Goal: Task Accomplishment & Management: Manage account settings

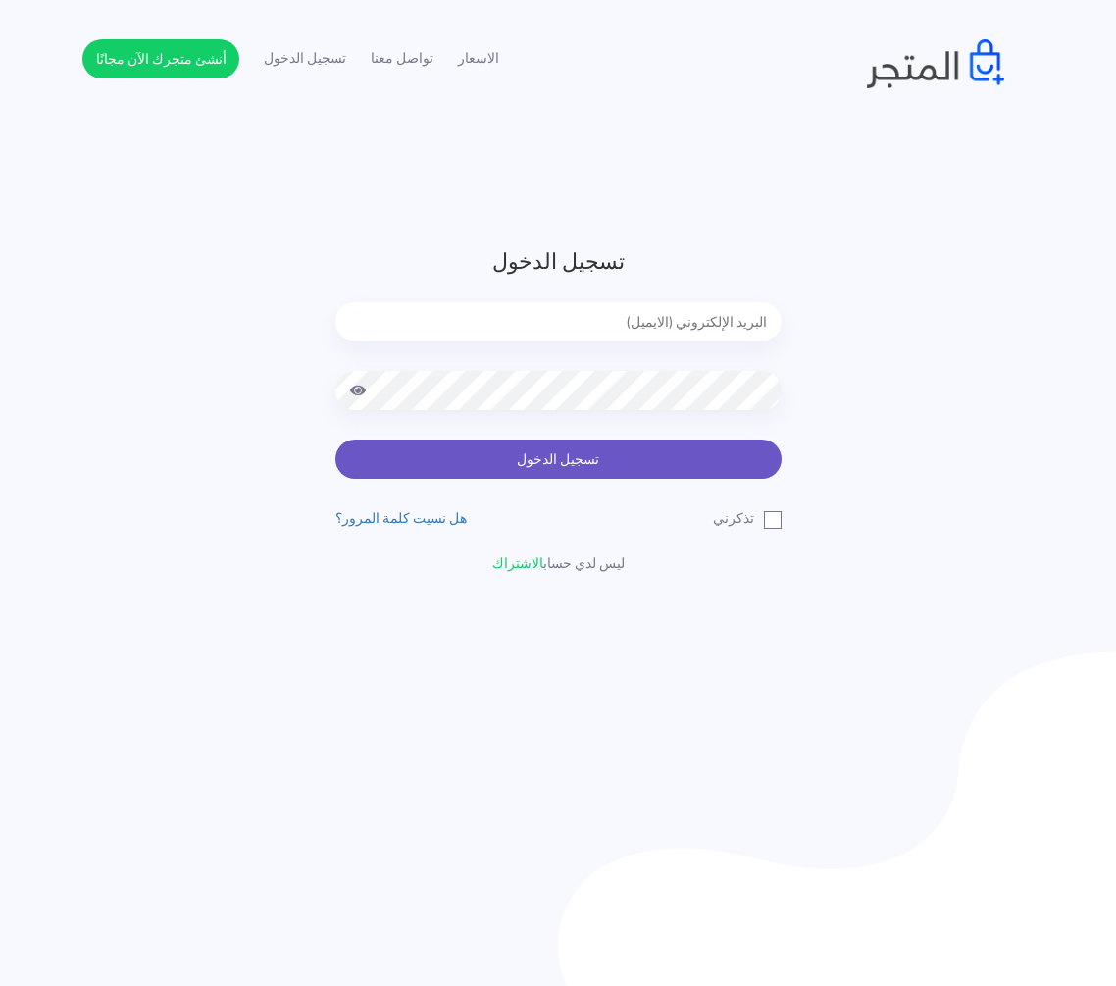
type input "[EMAIL_ADDRESS][DOMAIN_NAME]"
click at [581, 443] on button "تسجيل الدخول" at bounding box center [558, 458] width 446 height 39
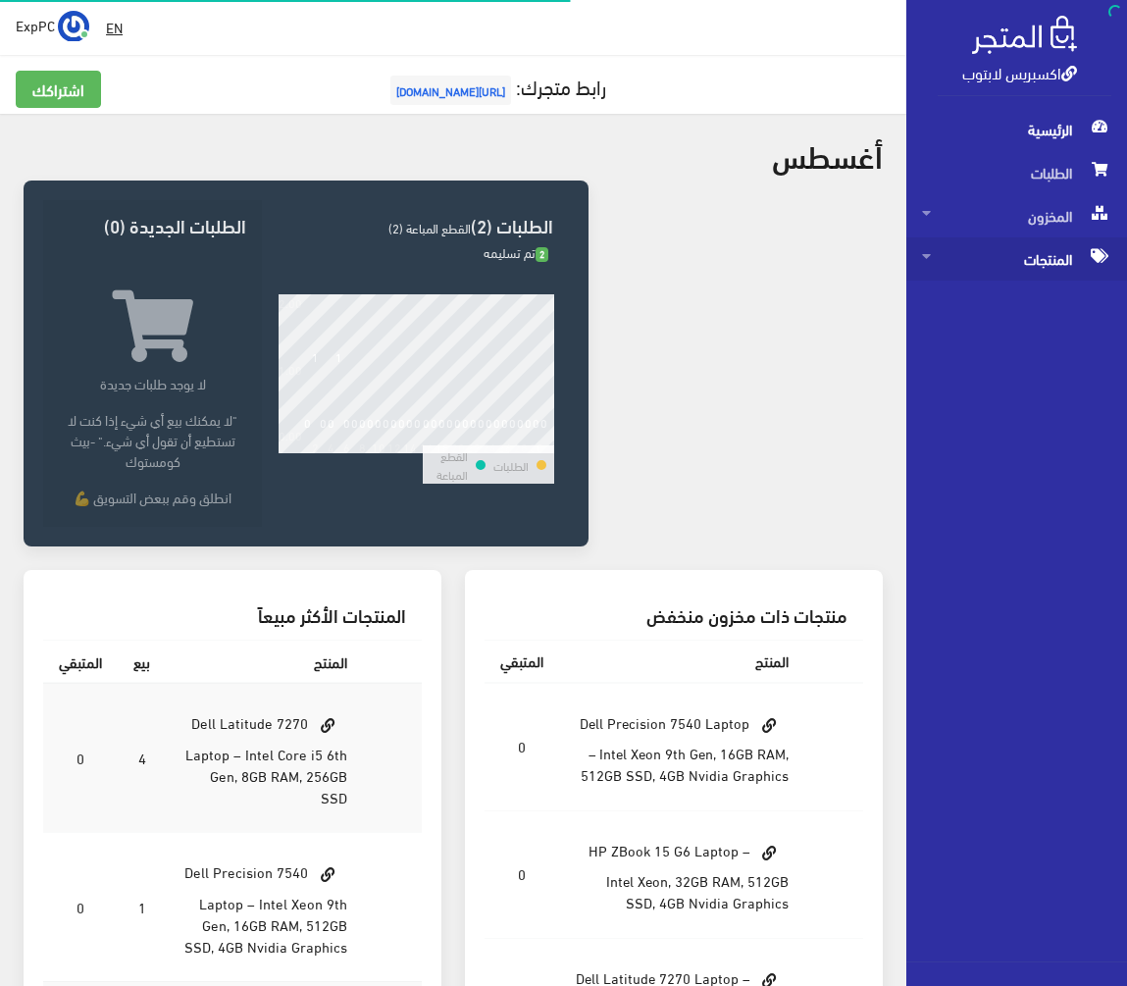
click at [1041, 248] on span "المنتجات" at bounding box center [1016, 258] width 189 height 43
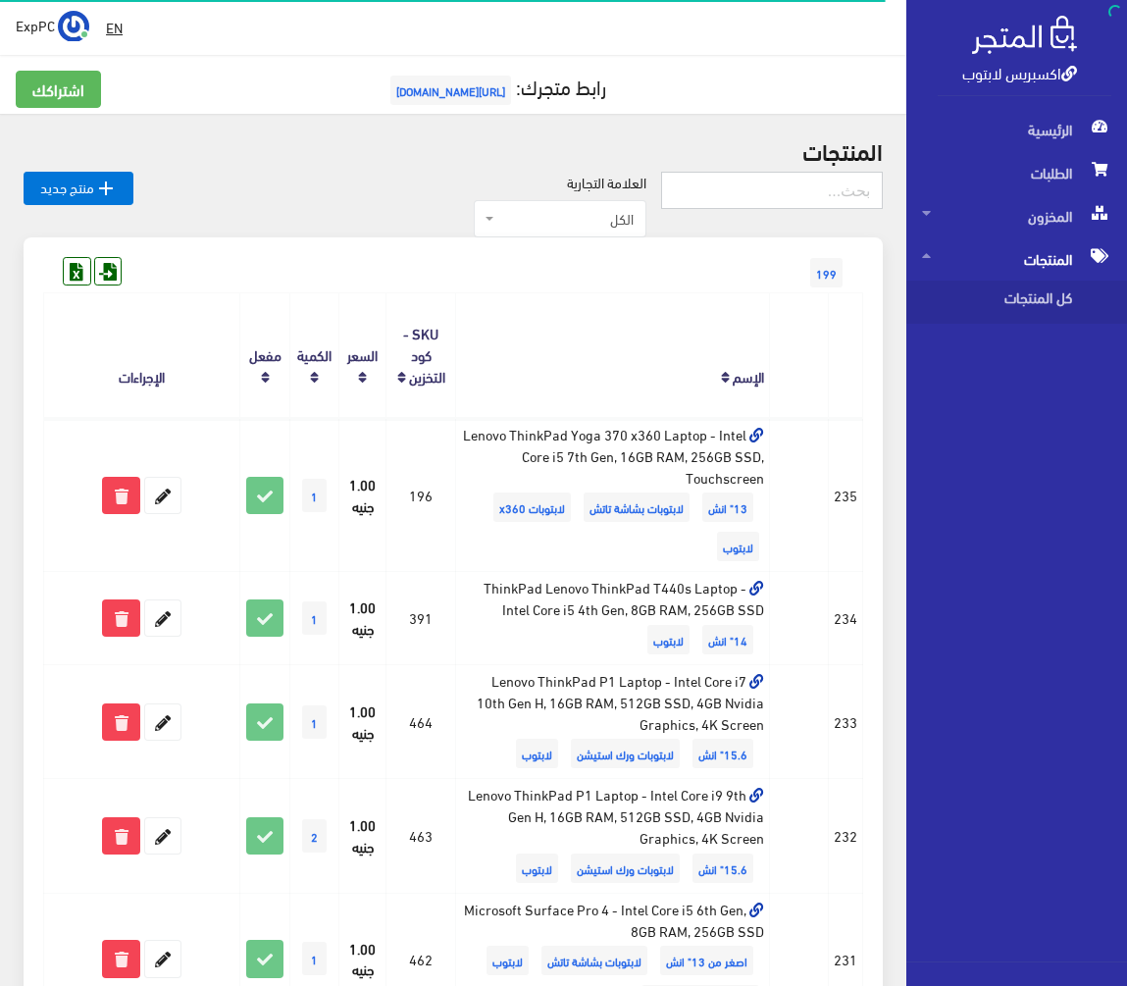
click at [831, 185] on input "text" at bounding box center [772, 190] width 222 height 37
type input "z"
type input "g2"
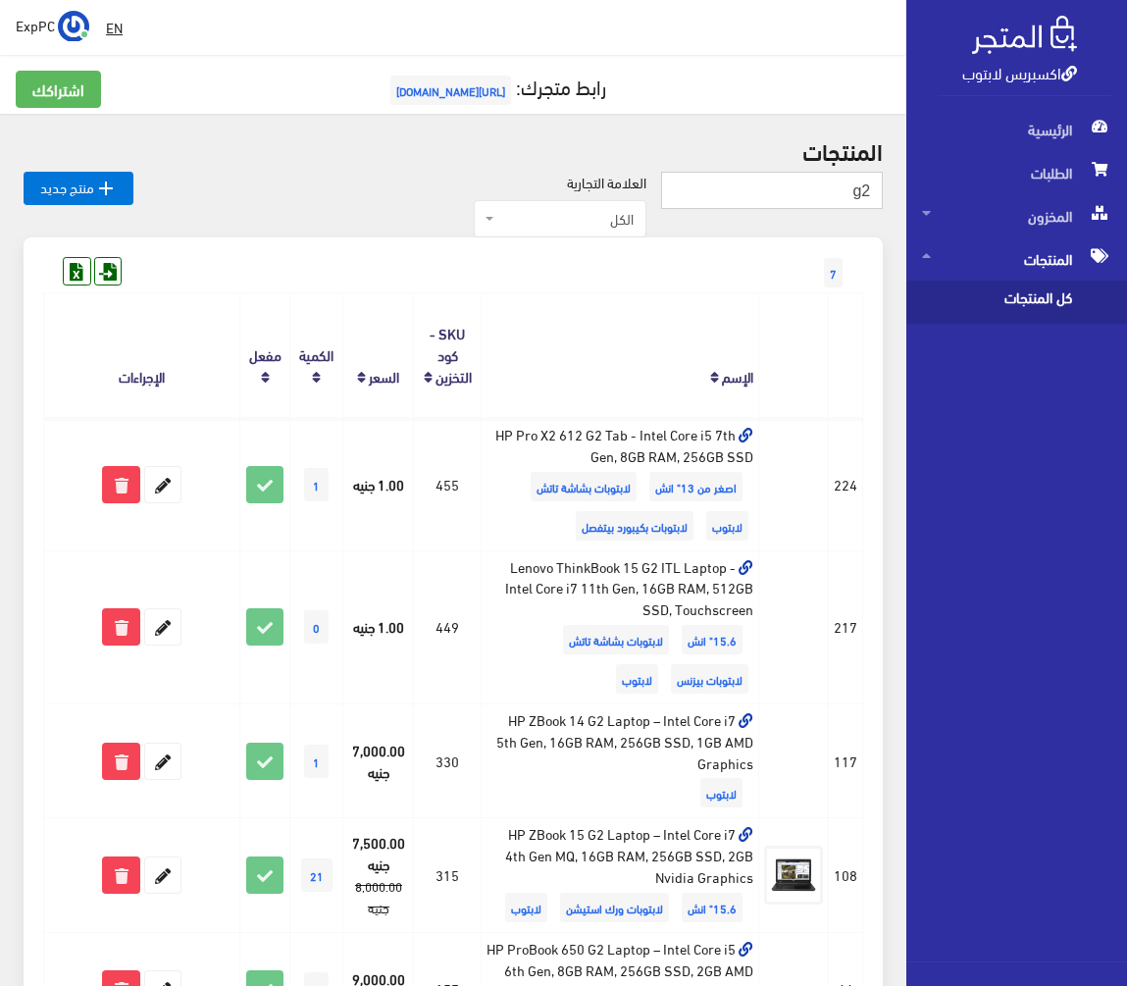
click at [874, 201] on input "g2" at bounding box center [772, 190] width 222 height 37
click at [817, 189] on input "g2" at bounding box center [772, 190] width 222 height 37
type input "g217"
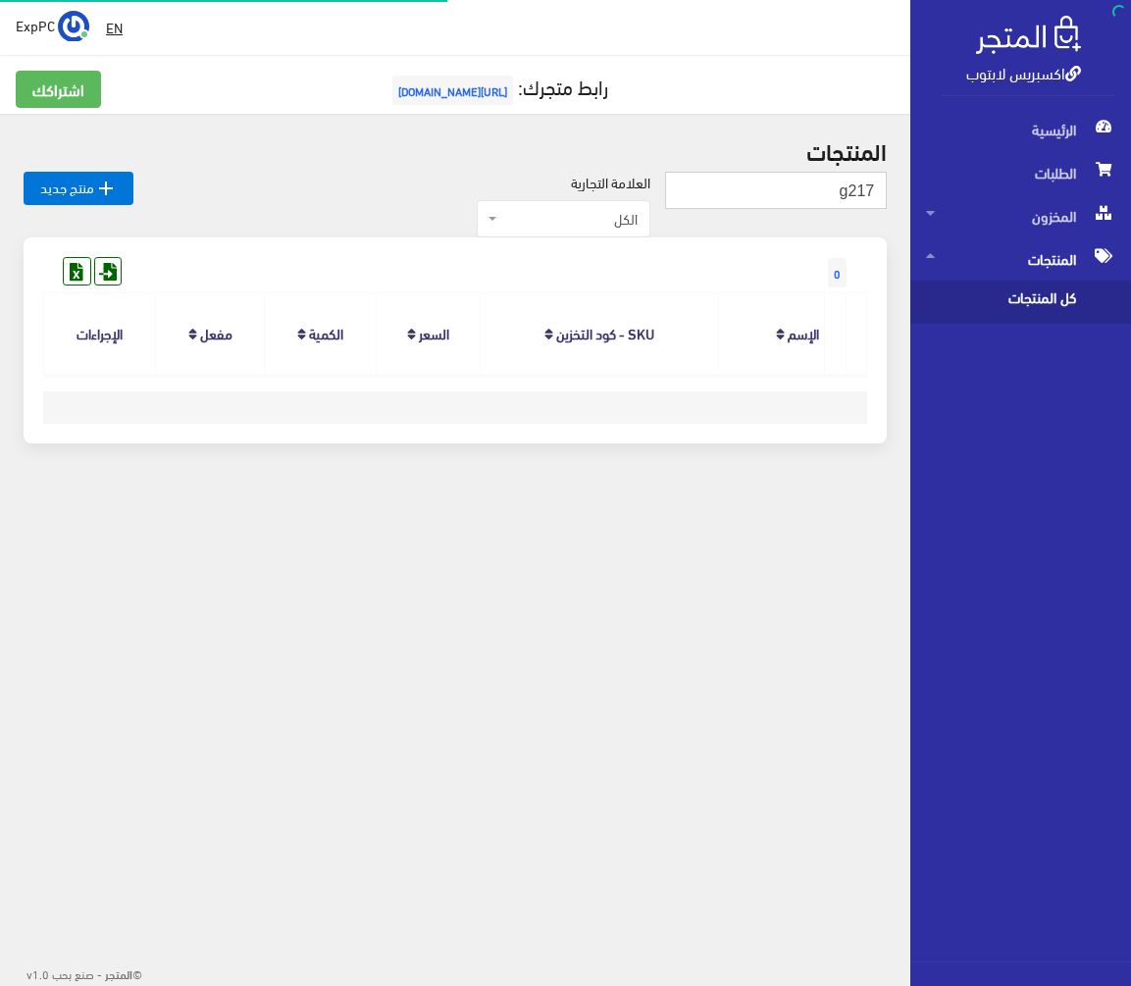
click at [817, 191] on input "g217" at bounding box center [776, 190] width 222 height 37
type input "17 g2"
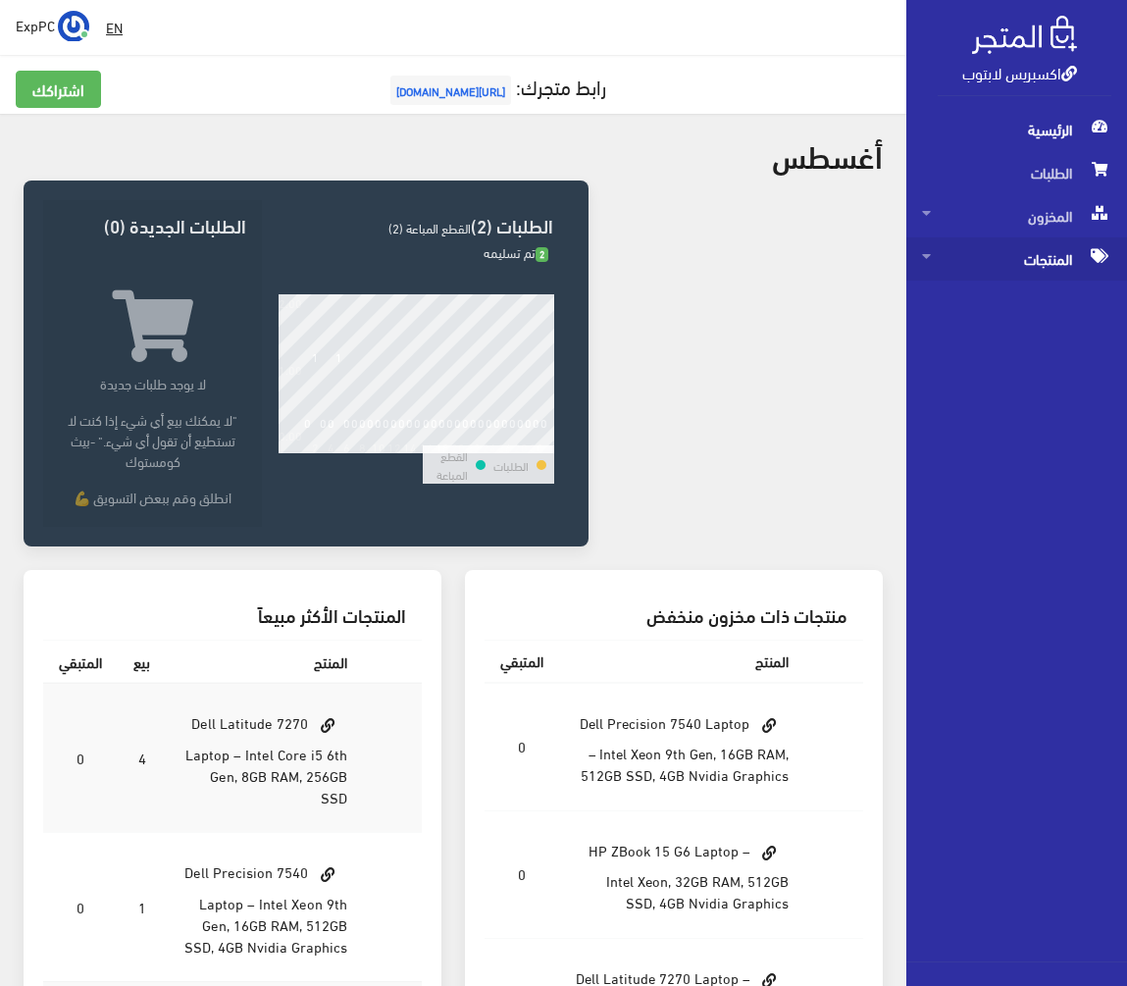
click at [1023, 246] on span "المنتجات" at bounding box center [1016, 258] width 189 height 43
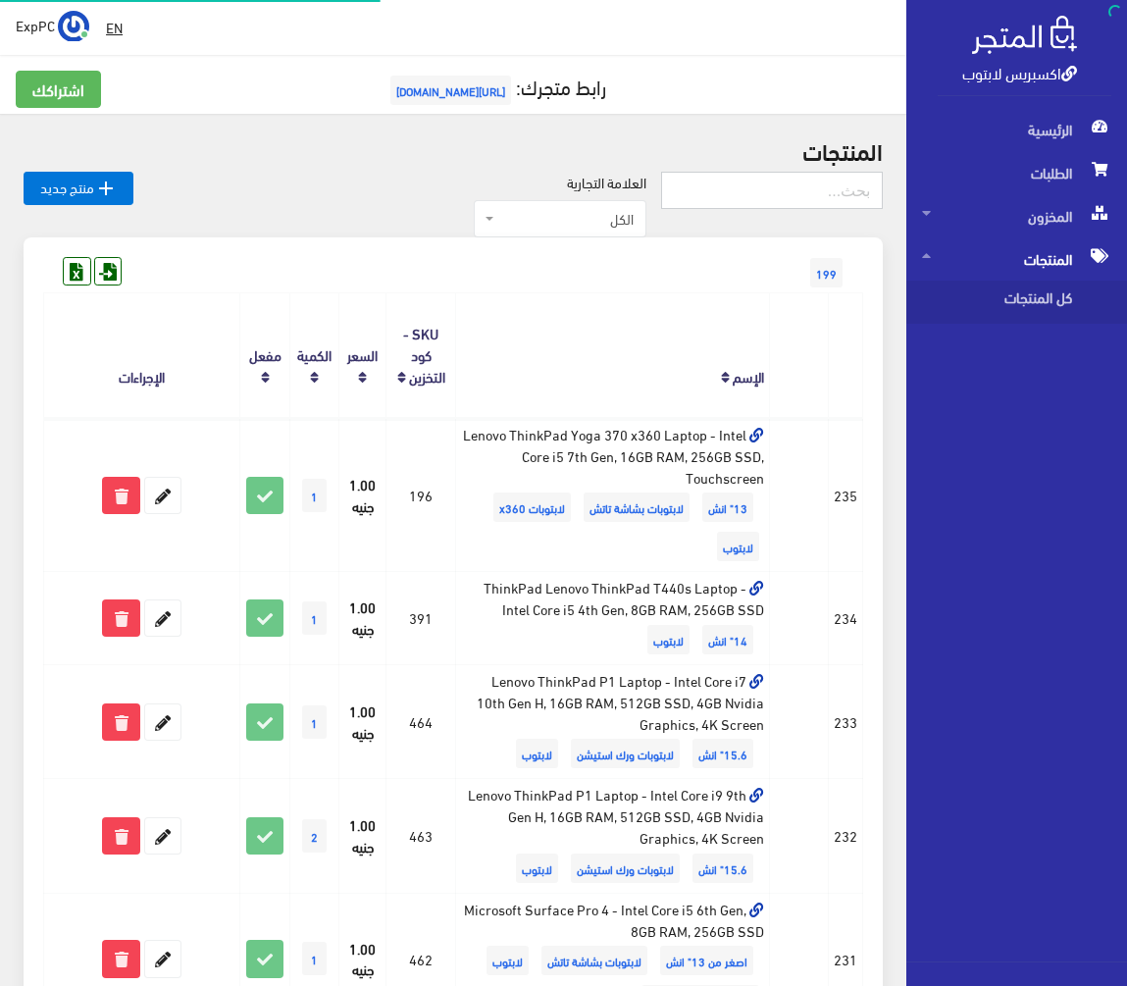
click at [756, 194] on input "text" at bounding box center [772, 190] width 222 height 37
type input "7410"
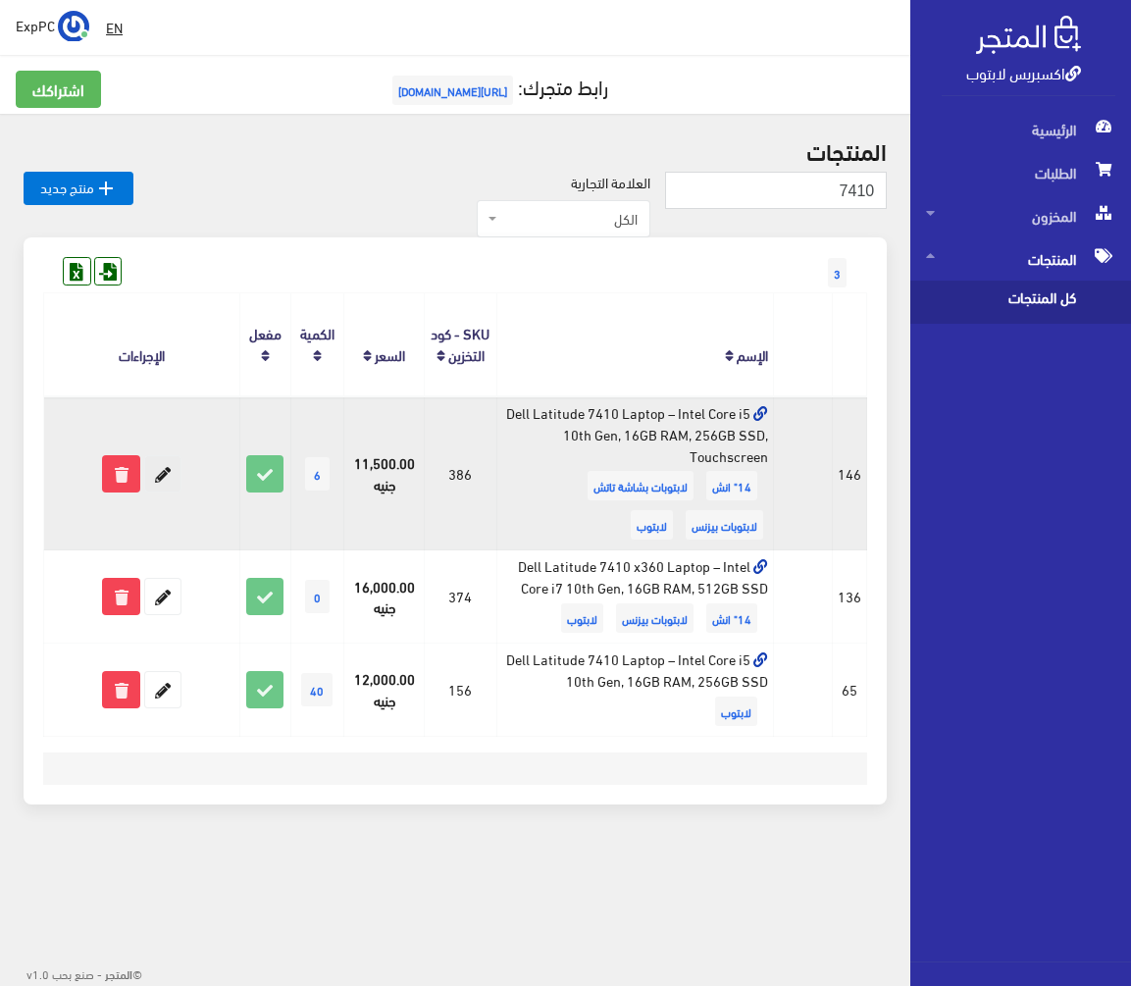
click at [163, 479] on icon at bounding box center [162, 473] width 35 height 35
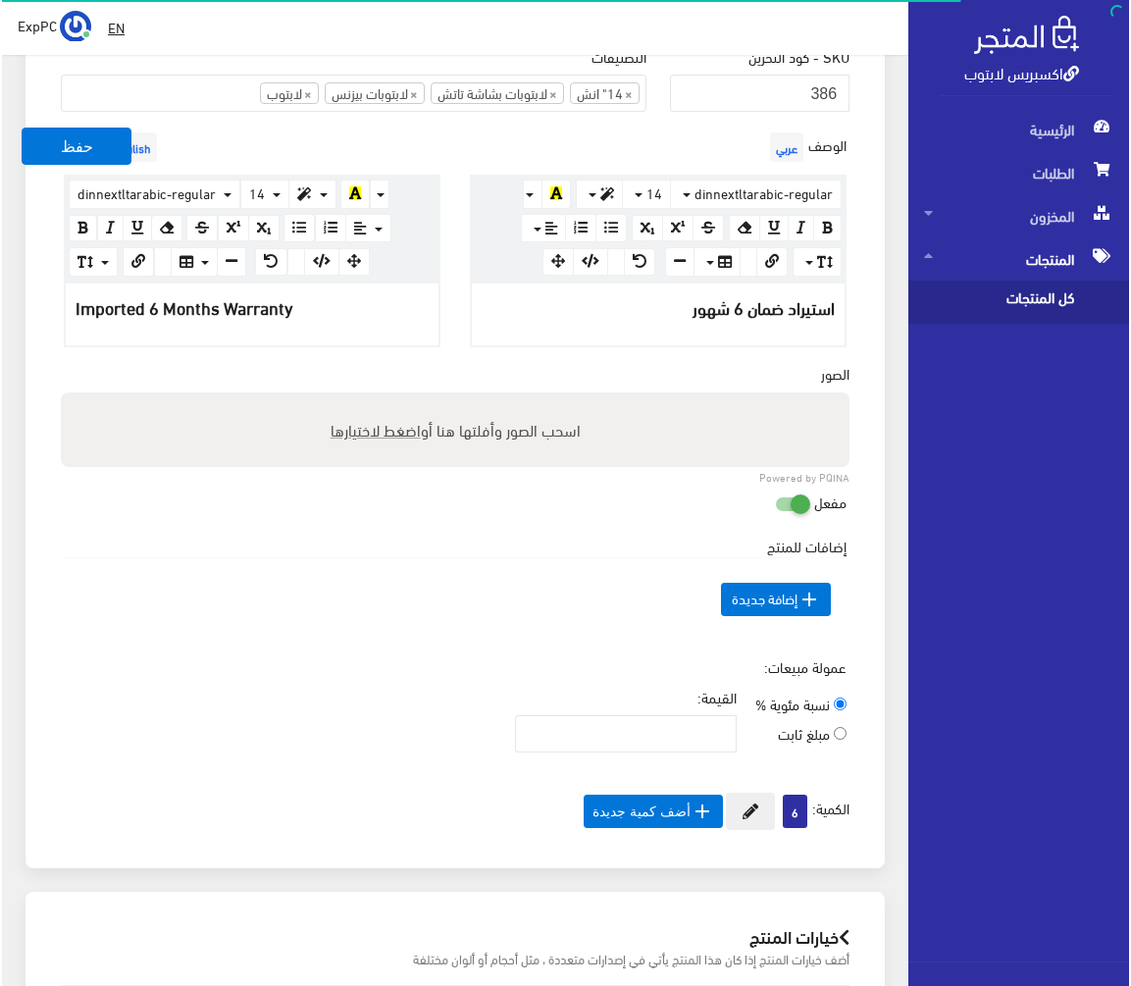
scroll to position [686, 0]
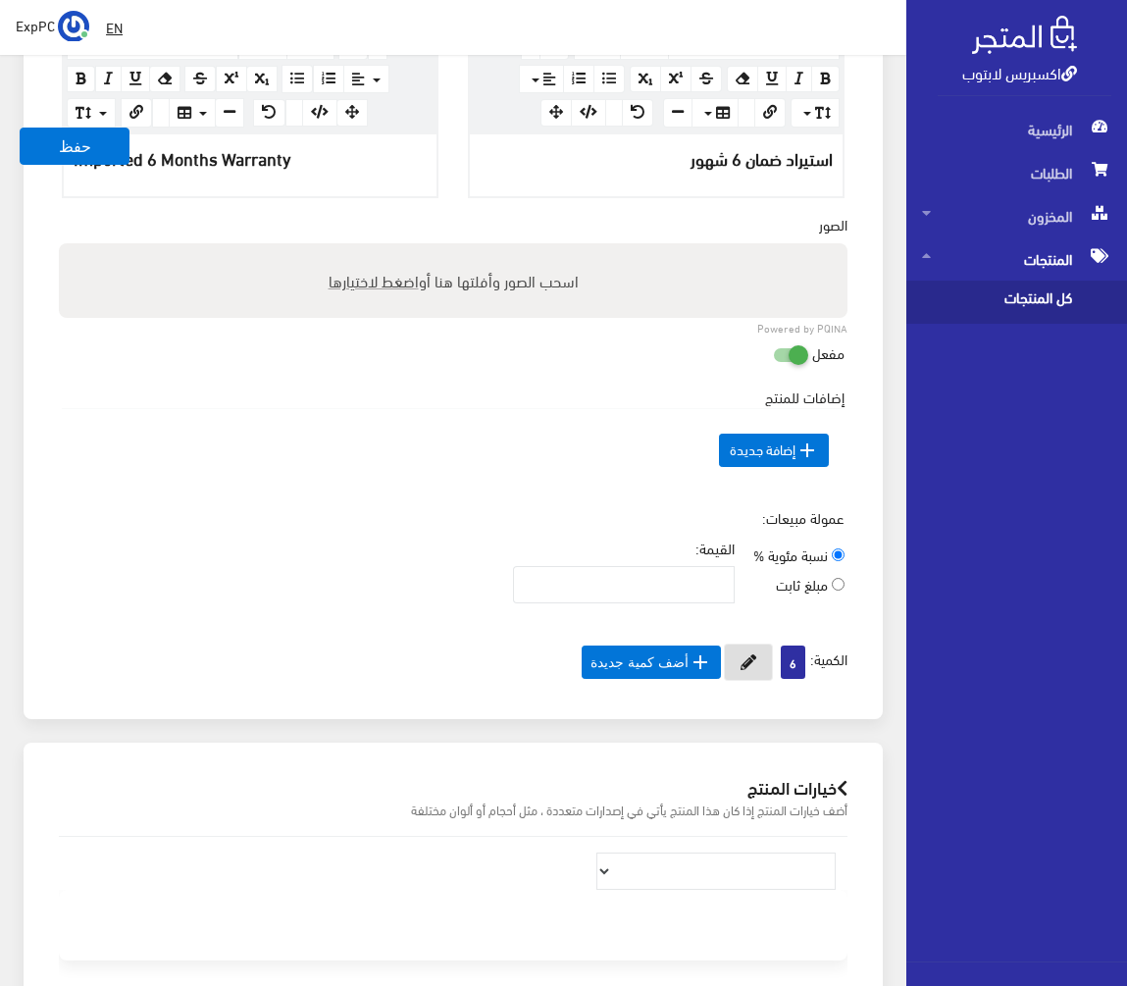
click at [724, 664] on button at bounding box center [748, 661] width 49 height 37
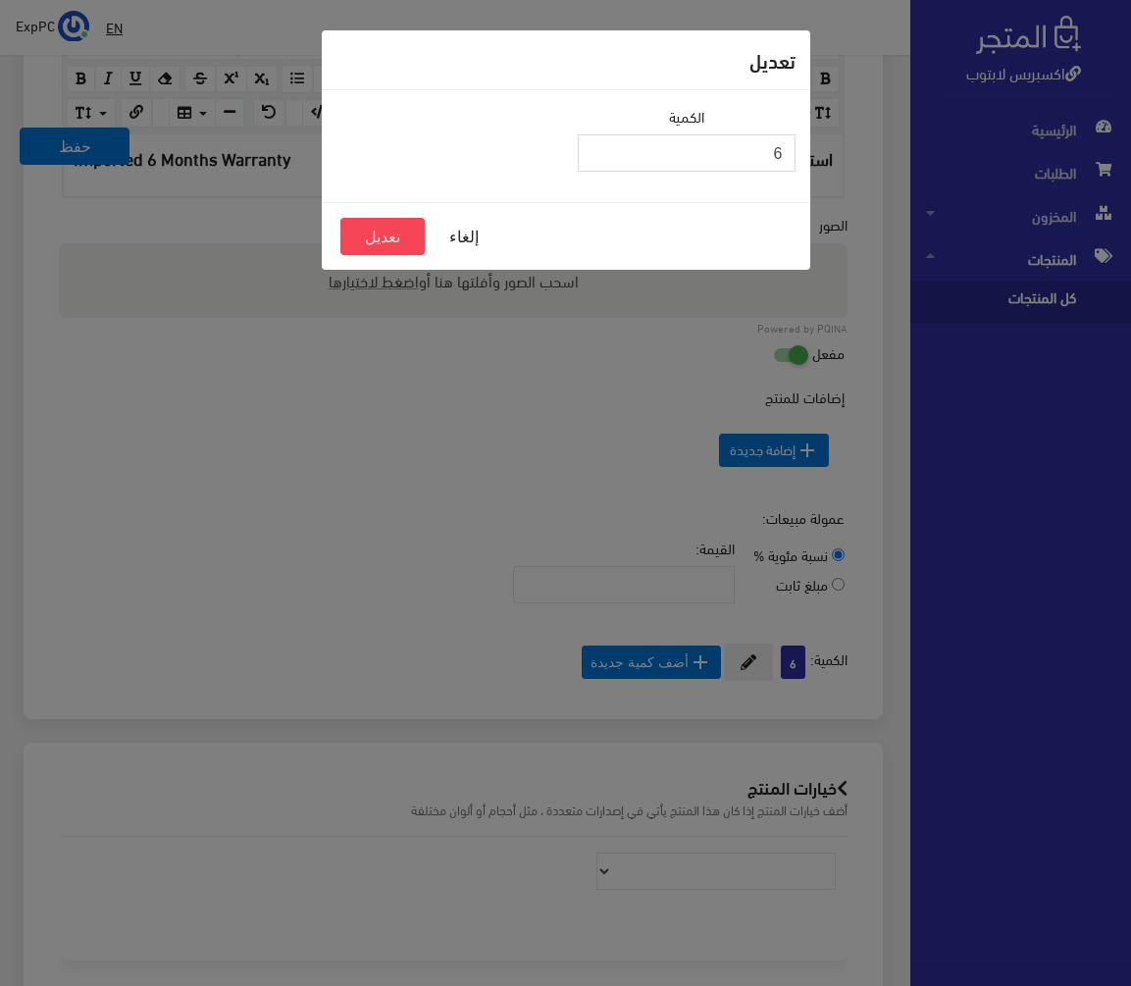
drag, startPoint x: 706, startPoint y: 163, endPoint x: 916, endPoint y: 139, distance: 211.2
click at [916, 139] on div "تعديل الكمية 6 إلغاء تعديل" at bounding box center [565, 493] width 1131 height 986
type input "5"
click at [379, 234] on button "تعديل" at bounding box center [382, 236] width 84 height 37
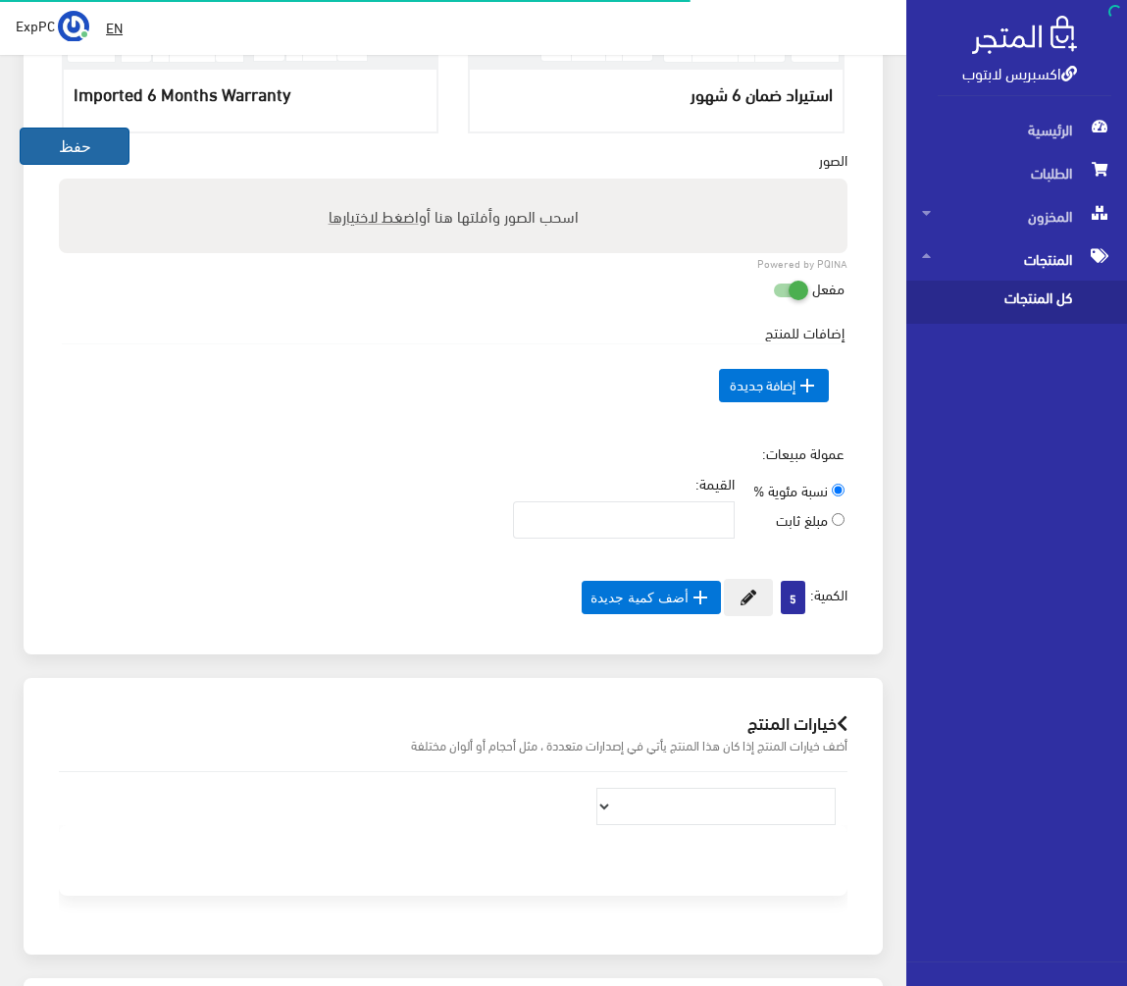
scroll to position [751, 0]
click at [60, 150] on button "حفظ" at bounding box center [75, 145] width 110 height 37
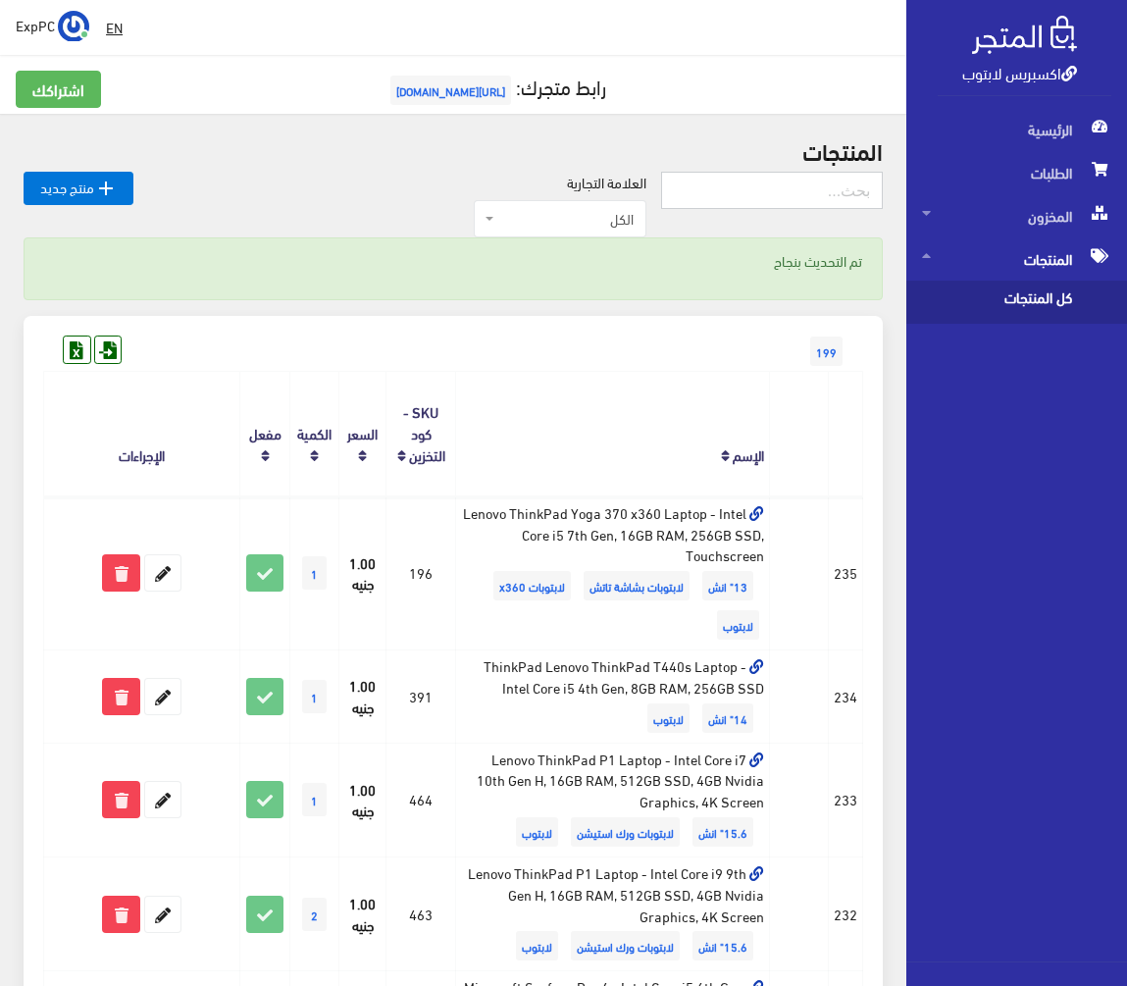
click at [722, 178] on input "text" at bounding box center [772, 190] width 222 height 37
type input "x13"
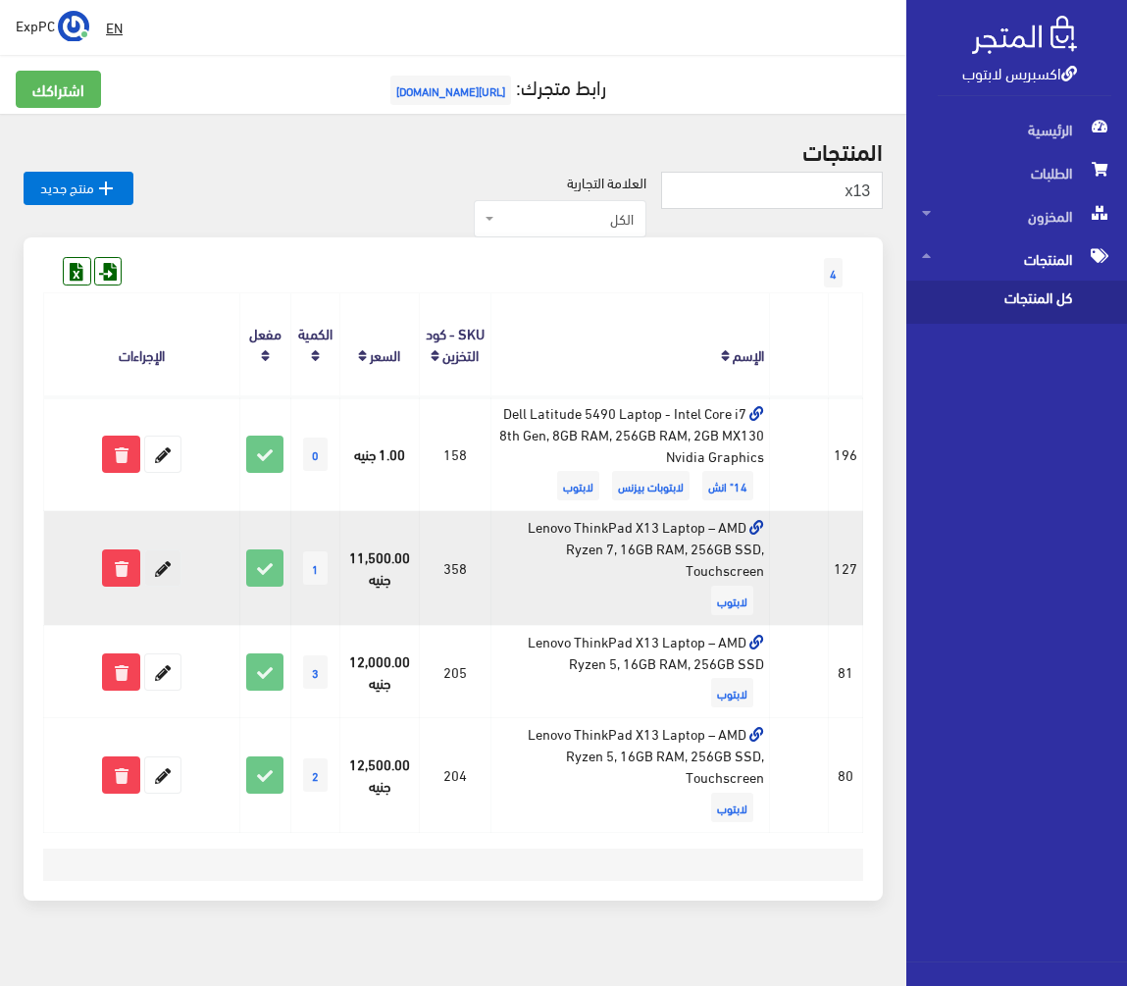
click at [165, 565] on icon at bounding box center [162, 567] width 35 height 35
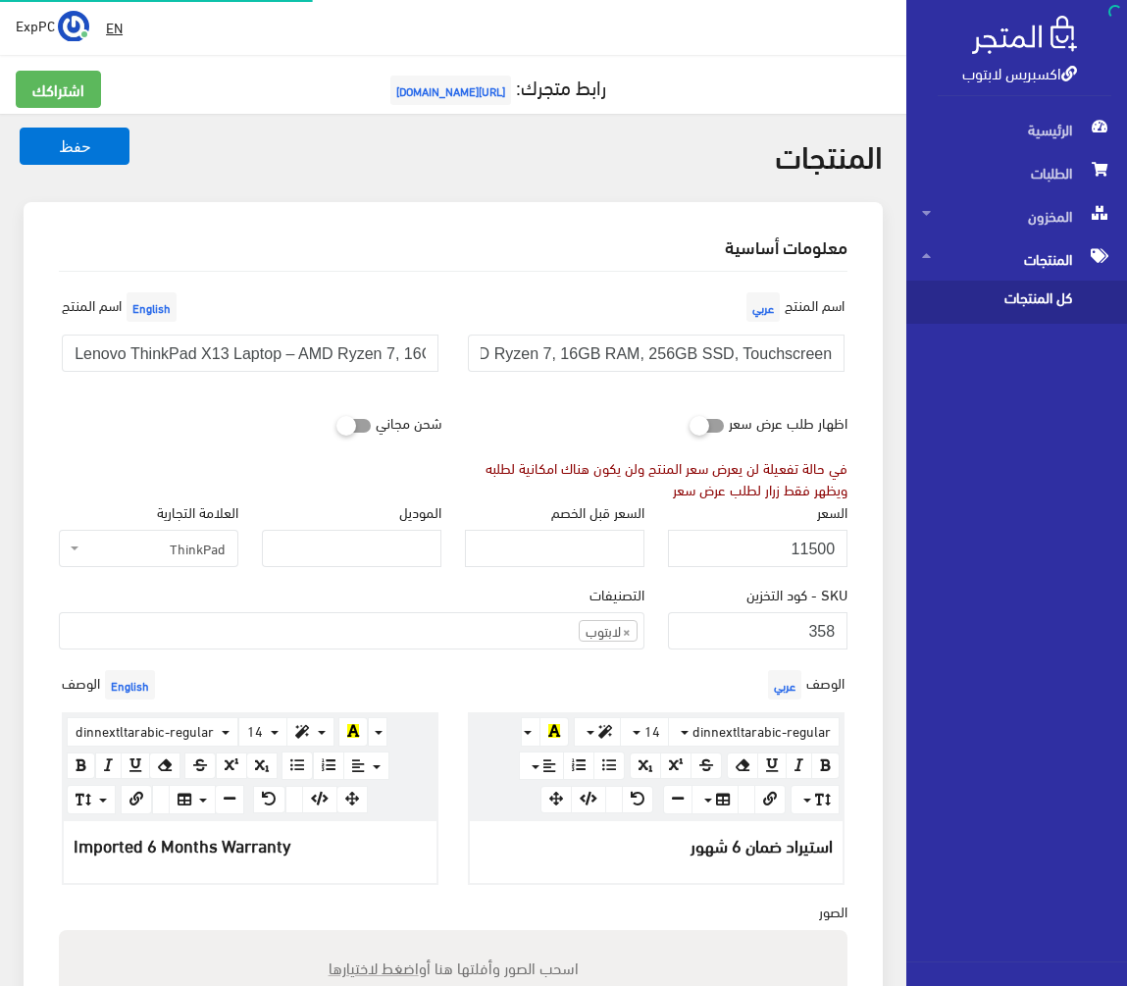
scroll to position [180, 0]
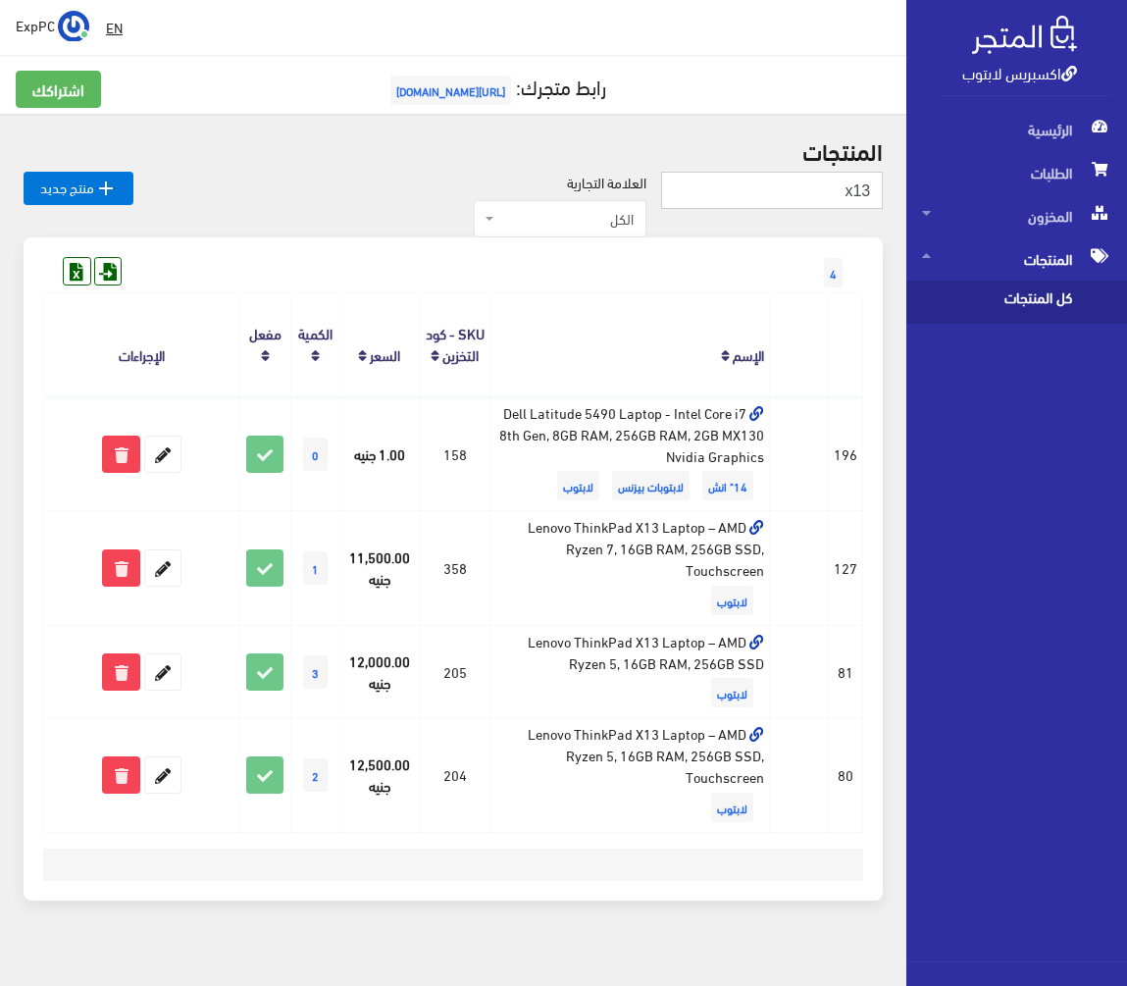
click at [799, 175] on input "x13" at bounding box center [772, 190] width 222 height 37
type input "x395"
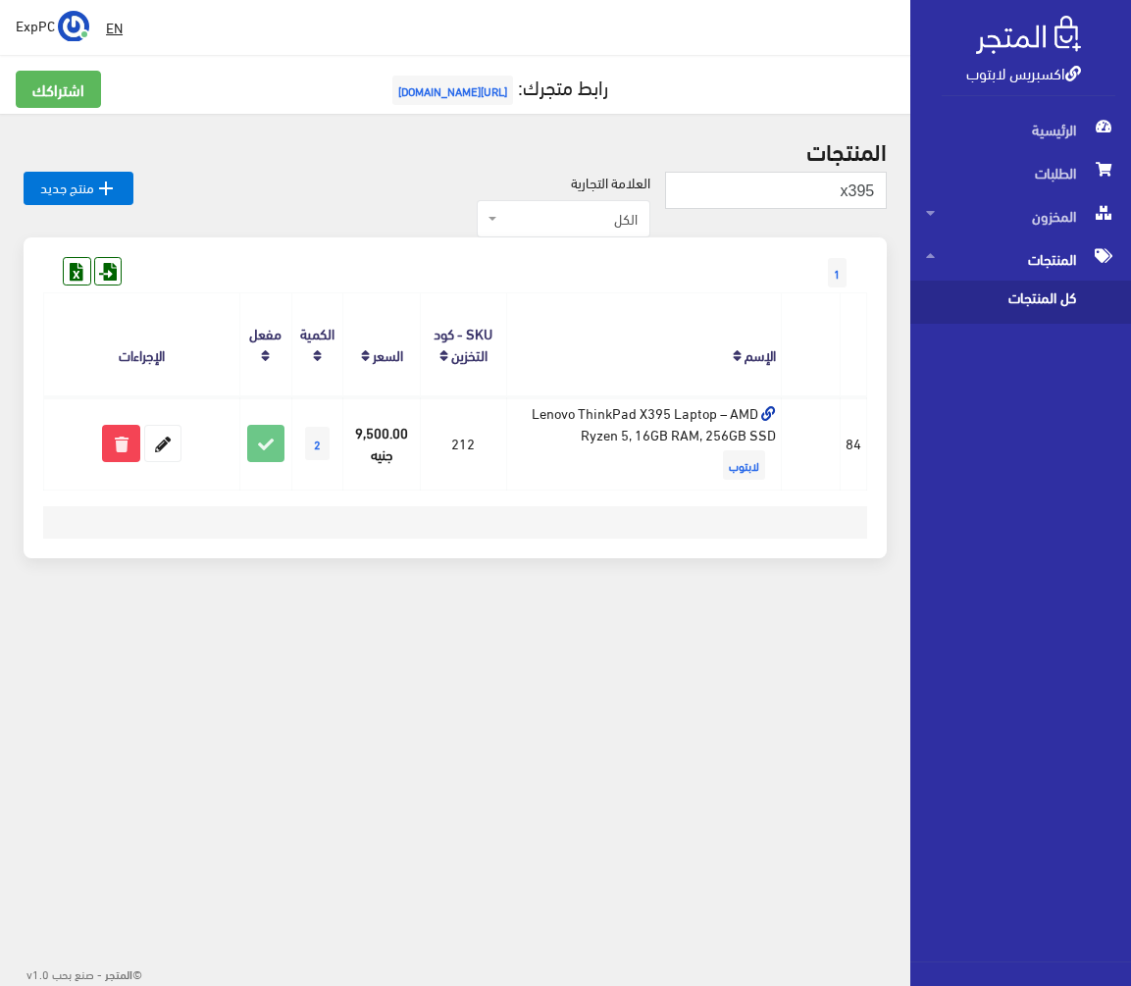
click at [805, 162] on h2 "المنتجات" at bounding box center [455, 149] width 863 height 25
click at [806, 168] on div "المنتجات x395  منتج جديد العلامة التجارية الكل Dell ThinkPad HP (Hewlett-Packa…" at bounding box center [455, 359] width 910 height 491
click at [813, 197] on input "x395" at bounding box center [776, 190] width 222 height 37
type input "x13"
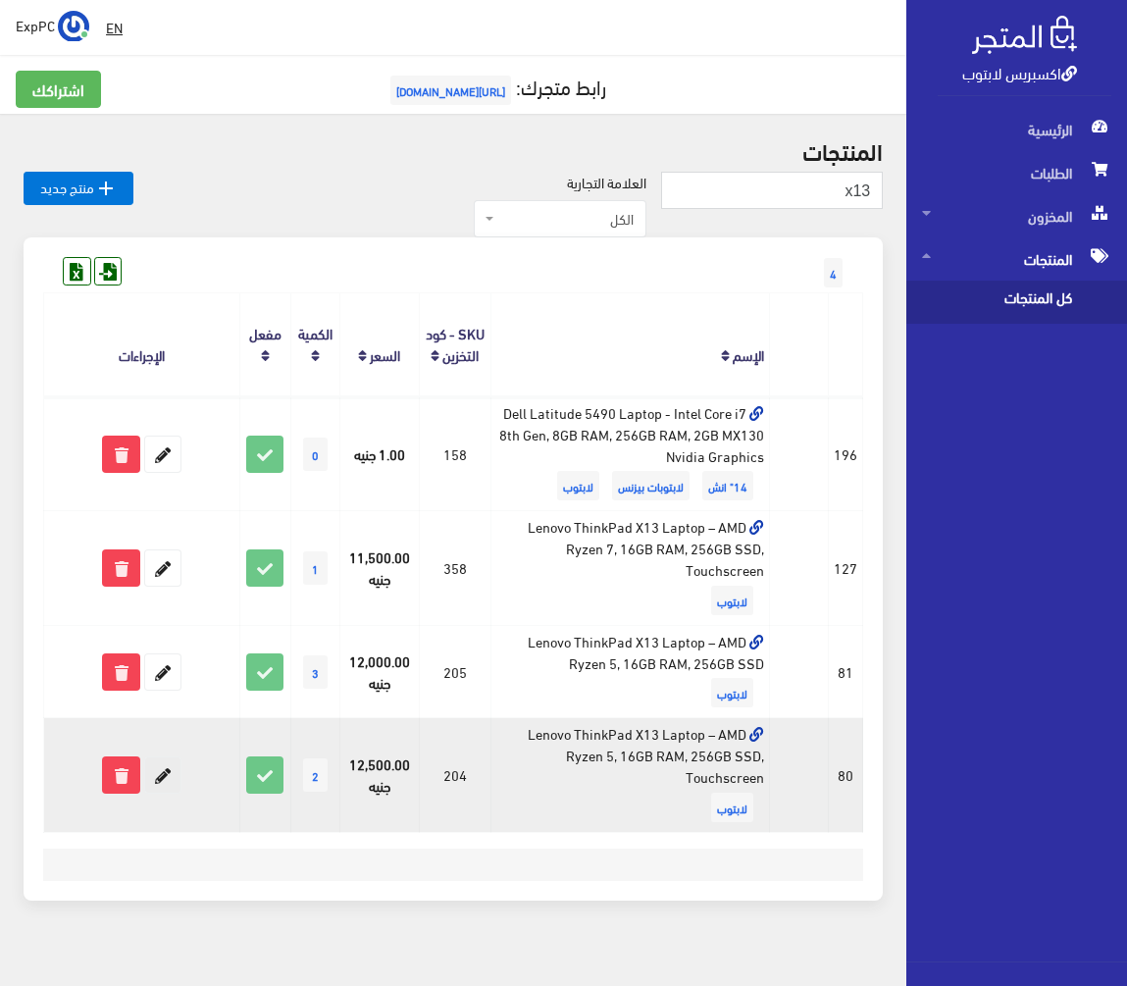
click at [171, 775] on icon at bounding box center [162, 774] width 35 height 35
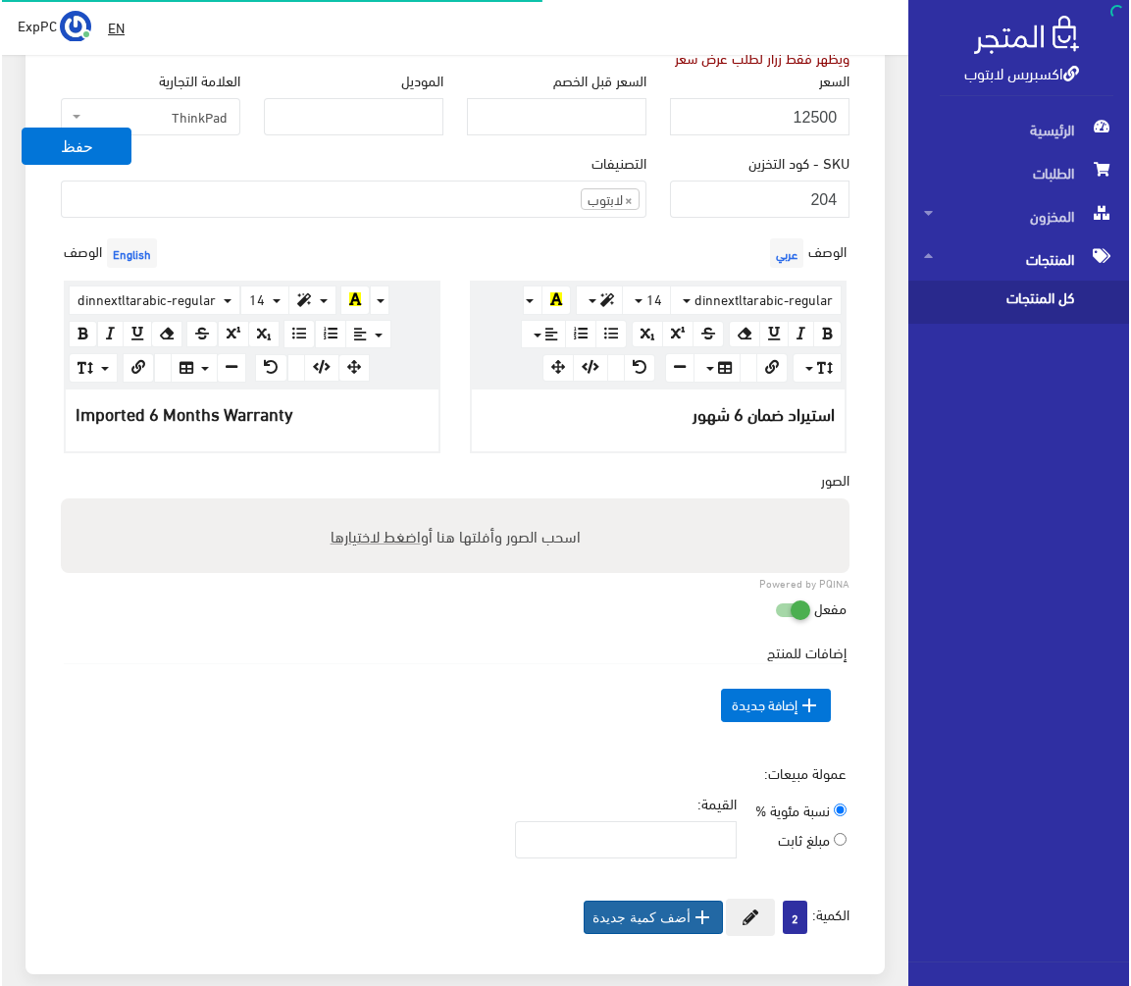
scroll to position [686, 0]
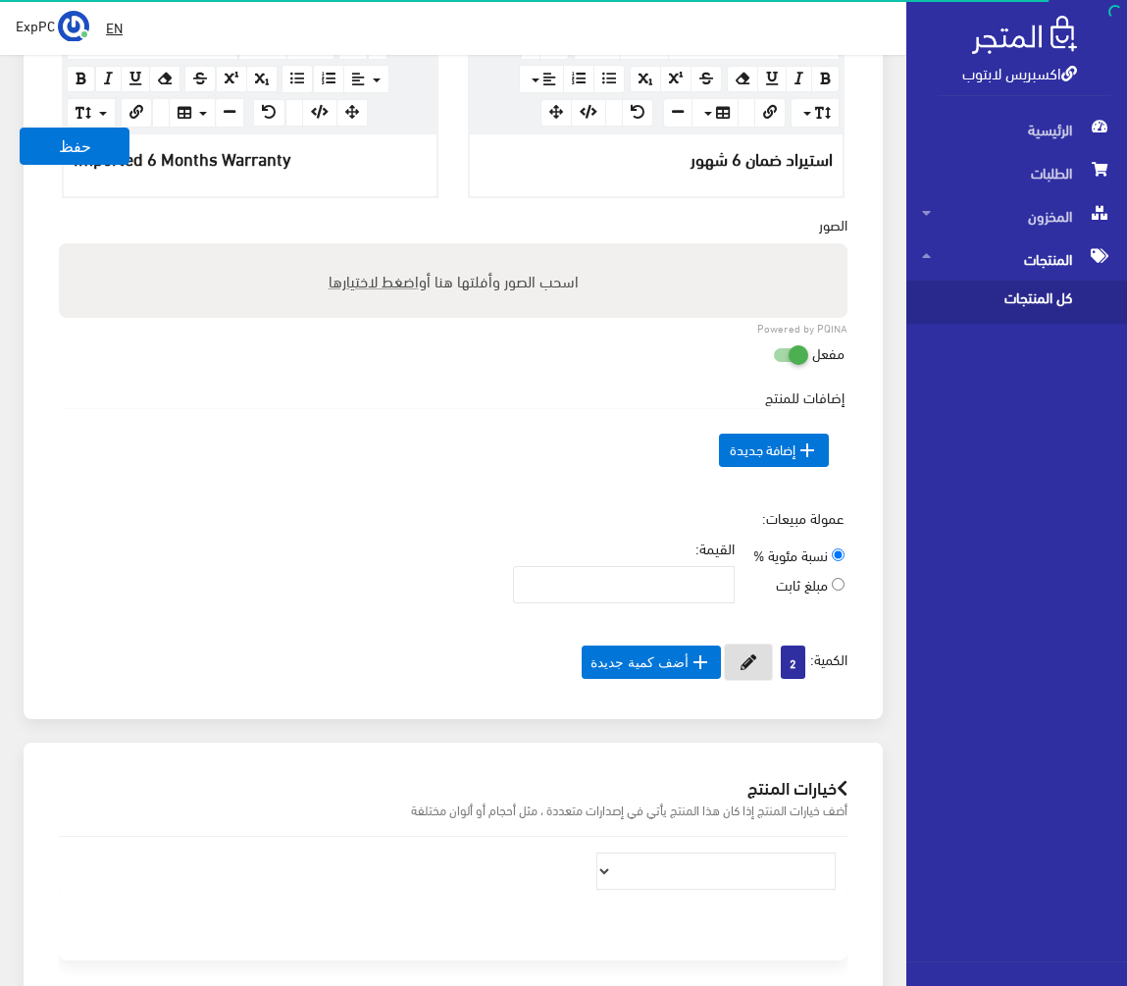
click at [732, 669] on button at bounding box center [748, 661] width 49 height 37
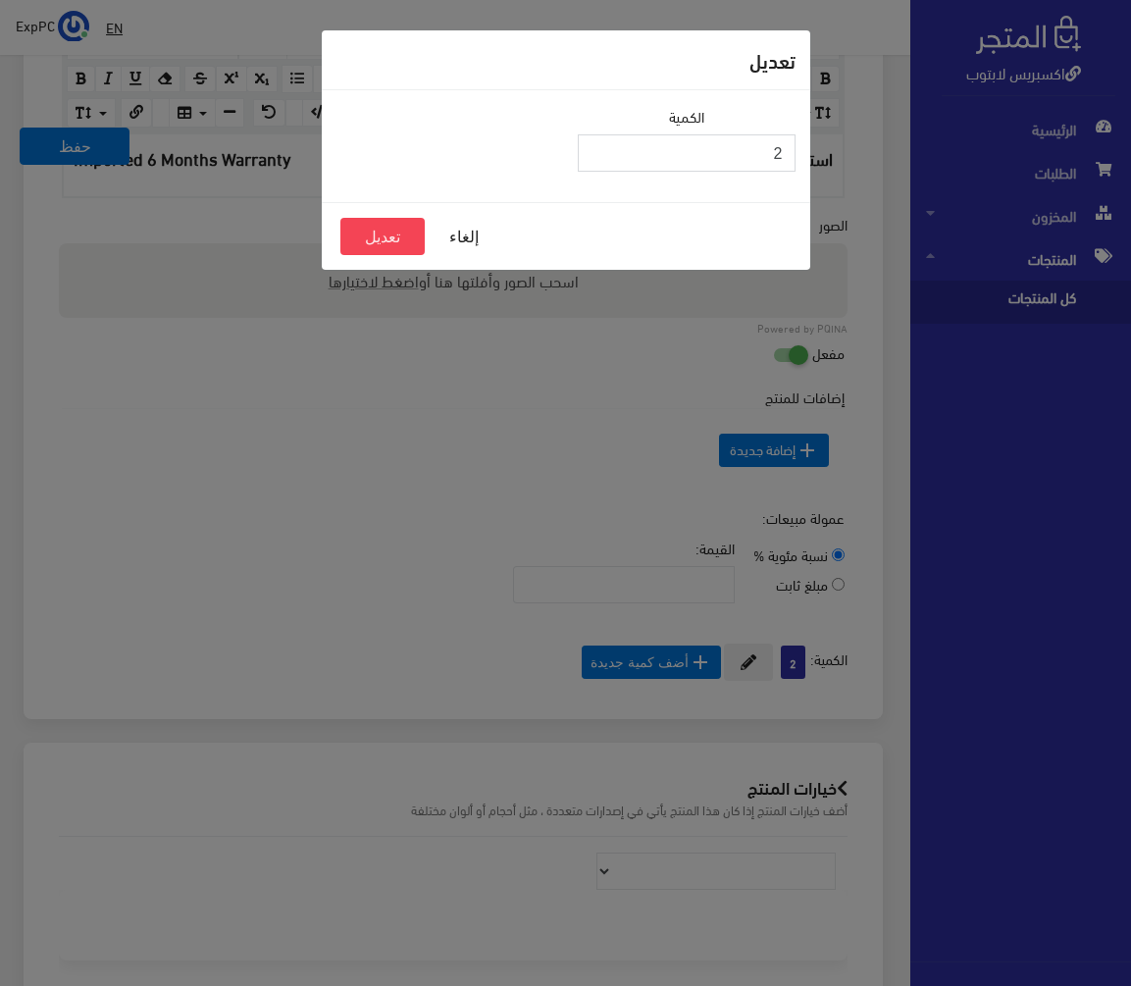
drag, startPoint x: 664, startPoint y: 151, endPoint x: 906, endPoint y: 140, distance: 242.5
click at [906, 140] on div "تعديل الكمية 2 إلغاء تعديل" at bounding box center [565, 493] width 1131 height 986
type input "1"
click at [361, 243] on button "تعديل" at bounding box center [382, 236] width 84 height 37
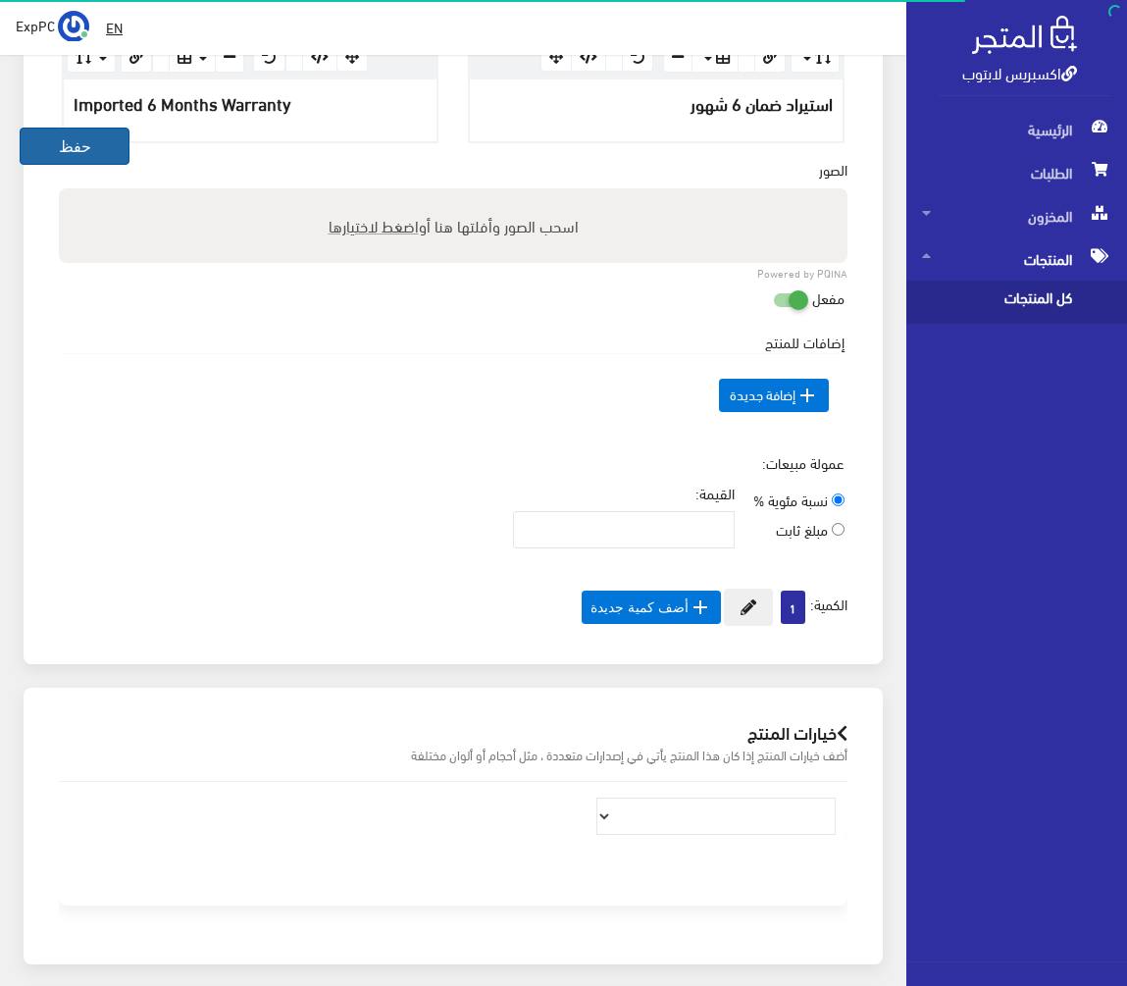
scroll to position [686, 0]
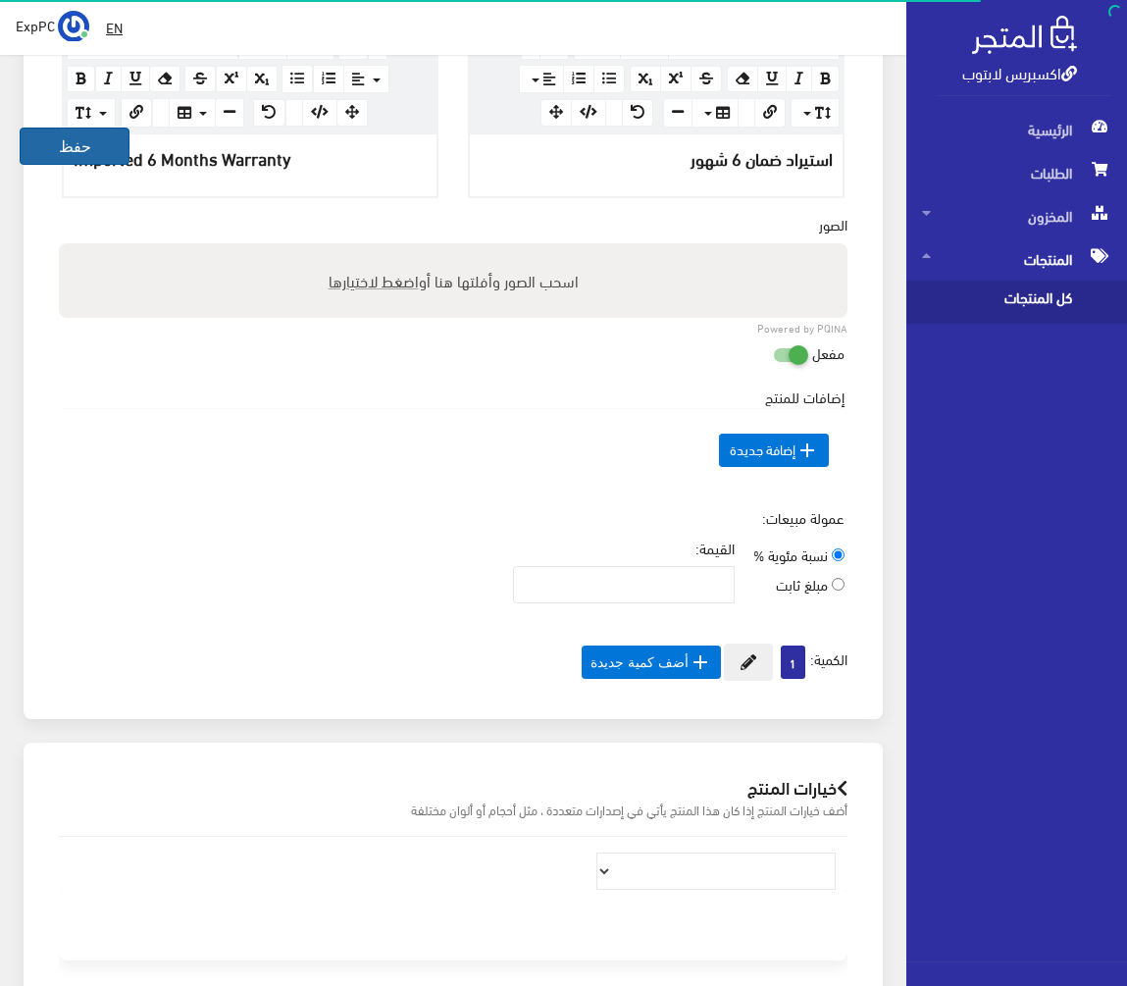
click at [72, 141] on button "حفظ" at bounding box center [75, 145] width 110 height 37
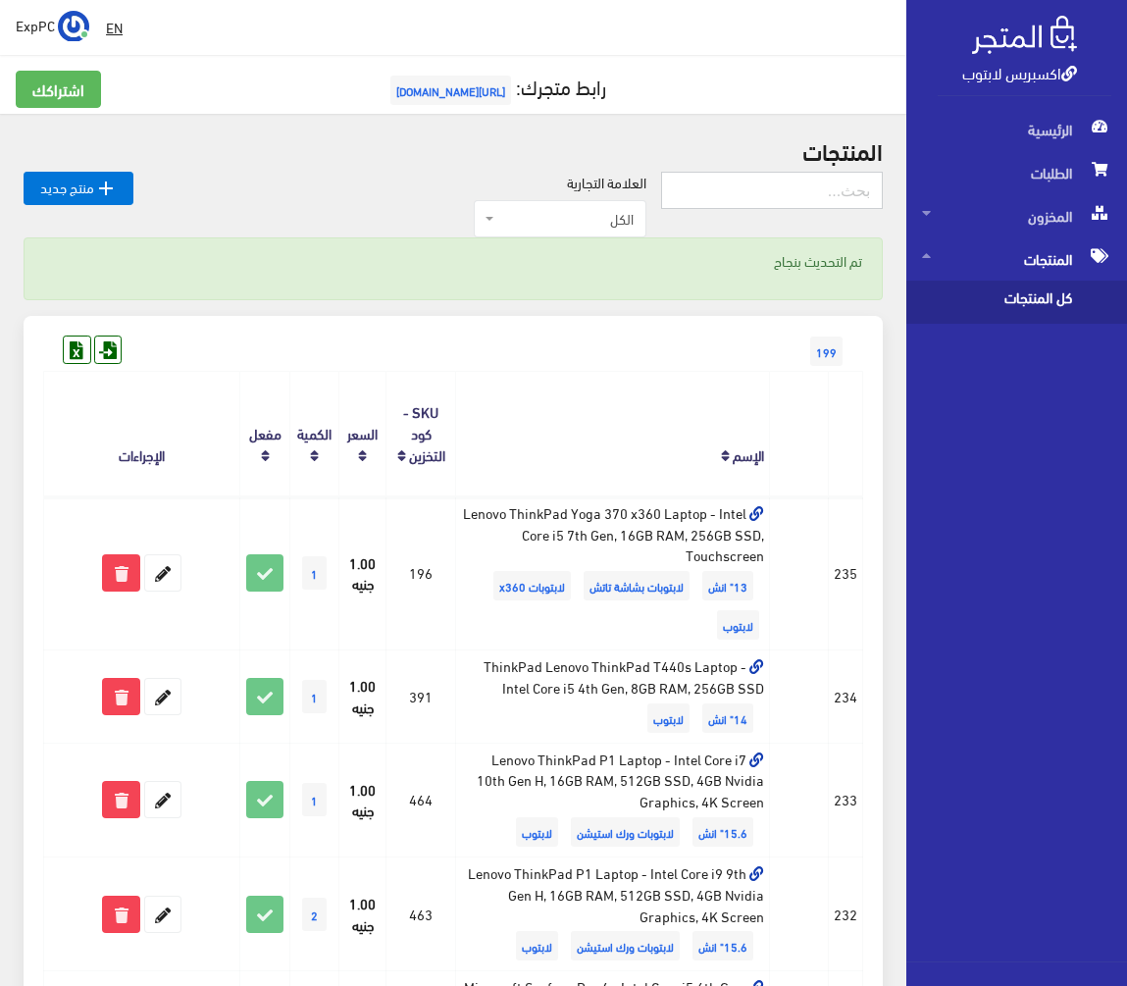
click at [718, 183] on input "text" at bounding box center [772, 190] width 222 height 37
type input "x13"
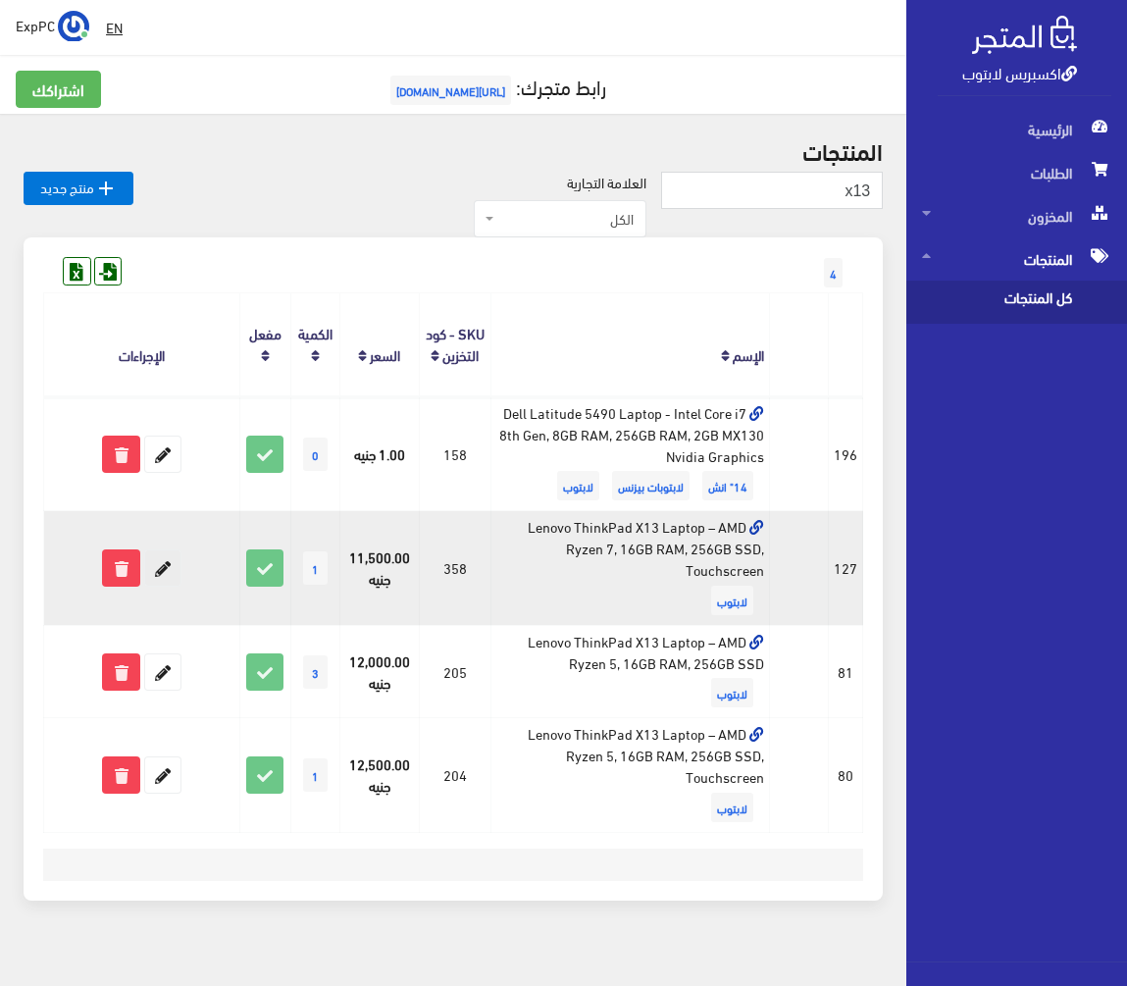
click at [156, 573] on icon at bounding box center [162, 567] width 35 height 35
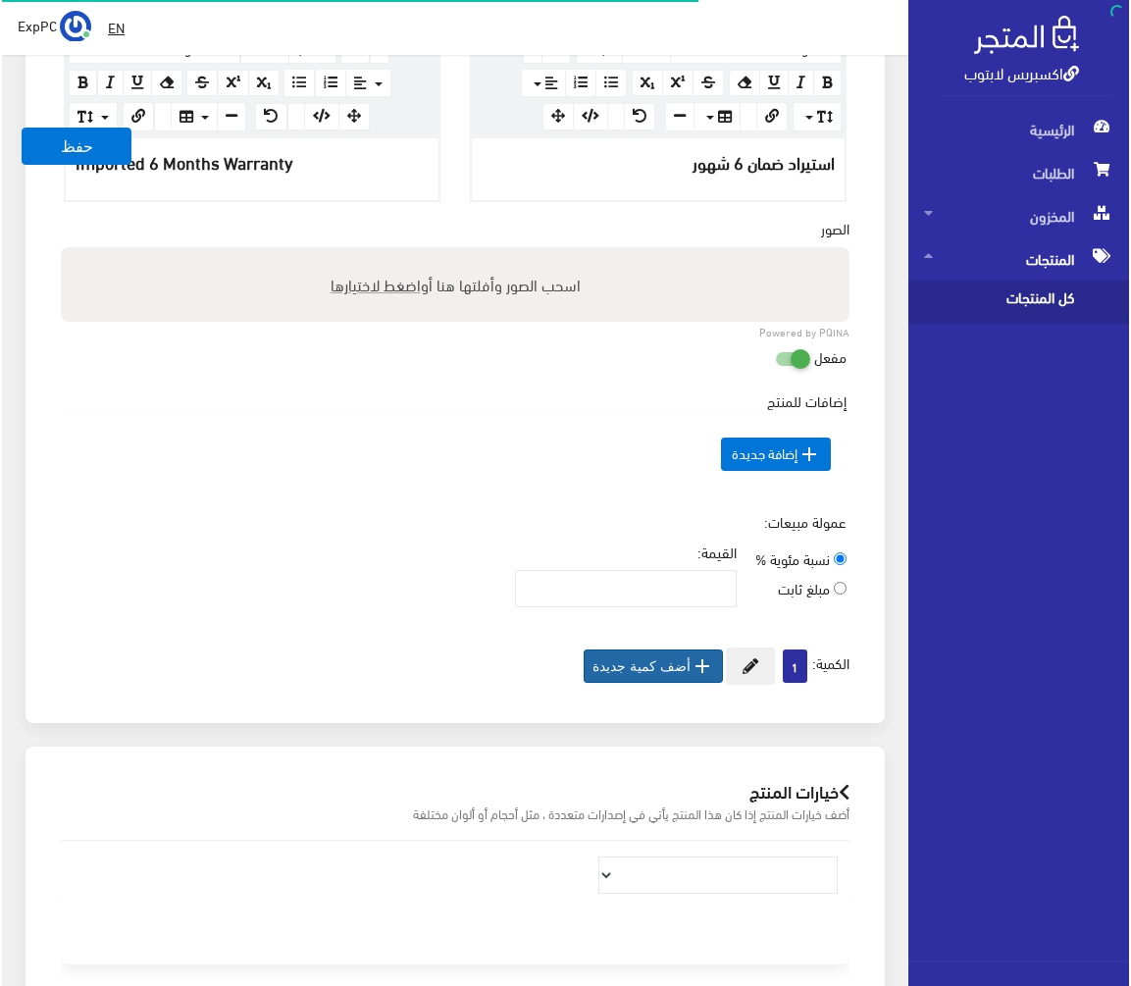
scroll to position [686, 0]
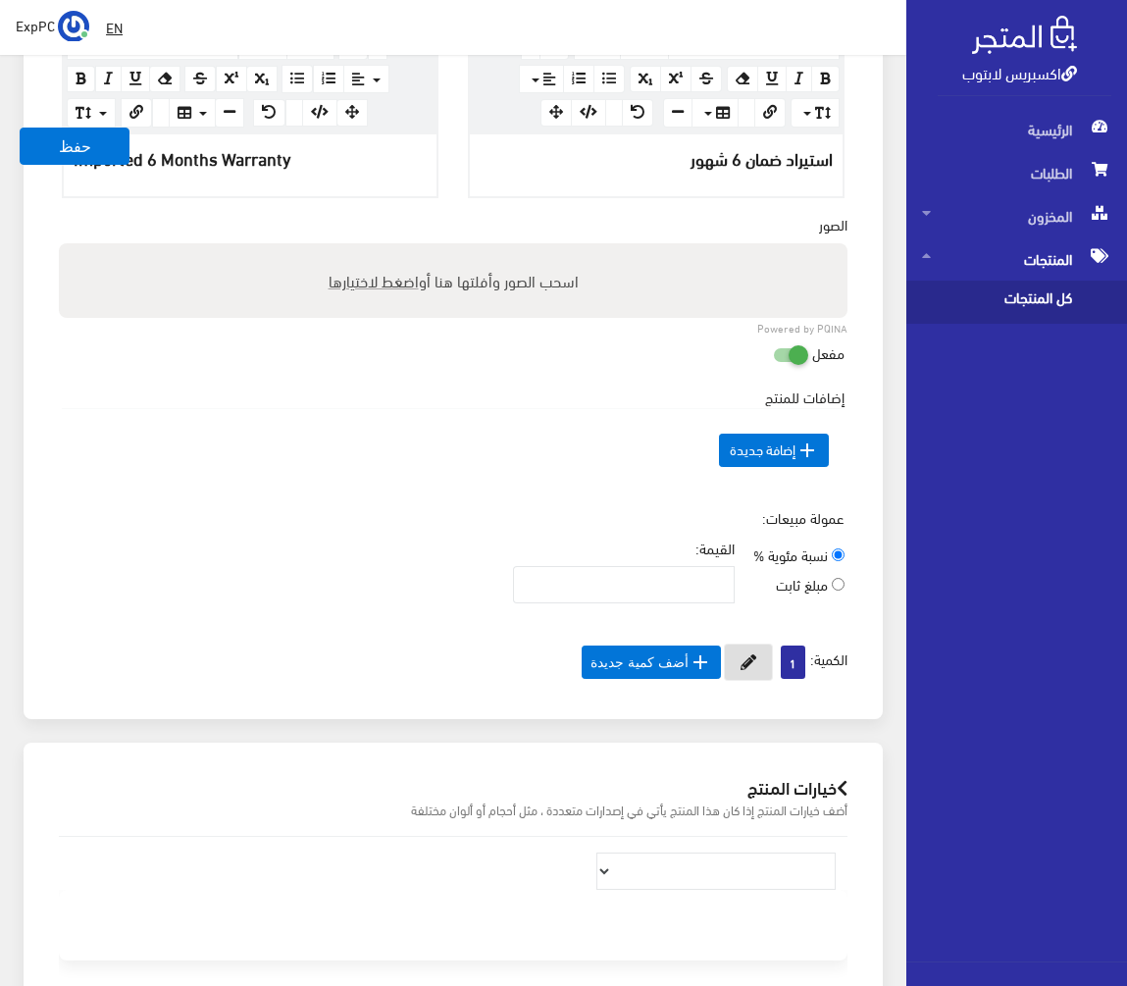
click at [734, 661] on button at bounding box center [748, 661] width 49 height 37
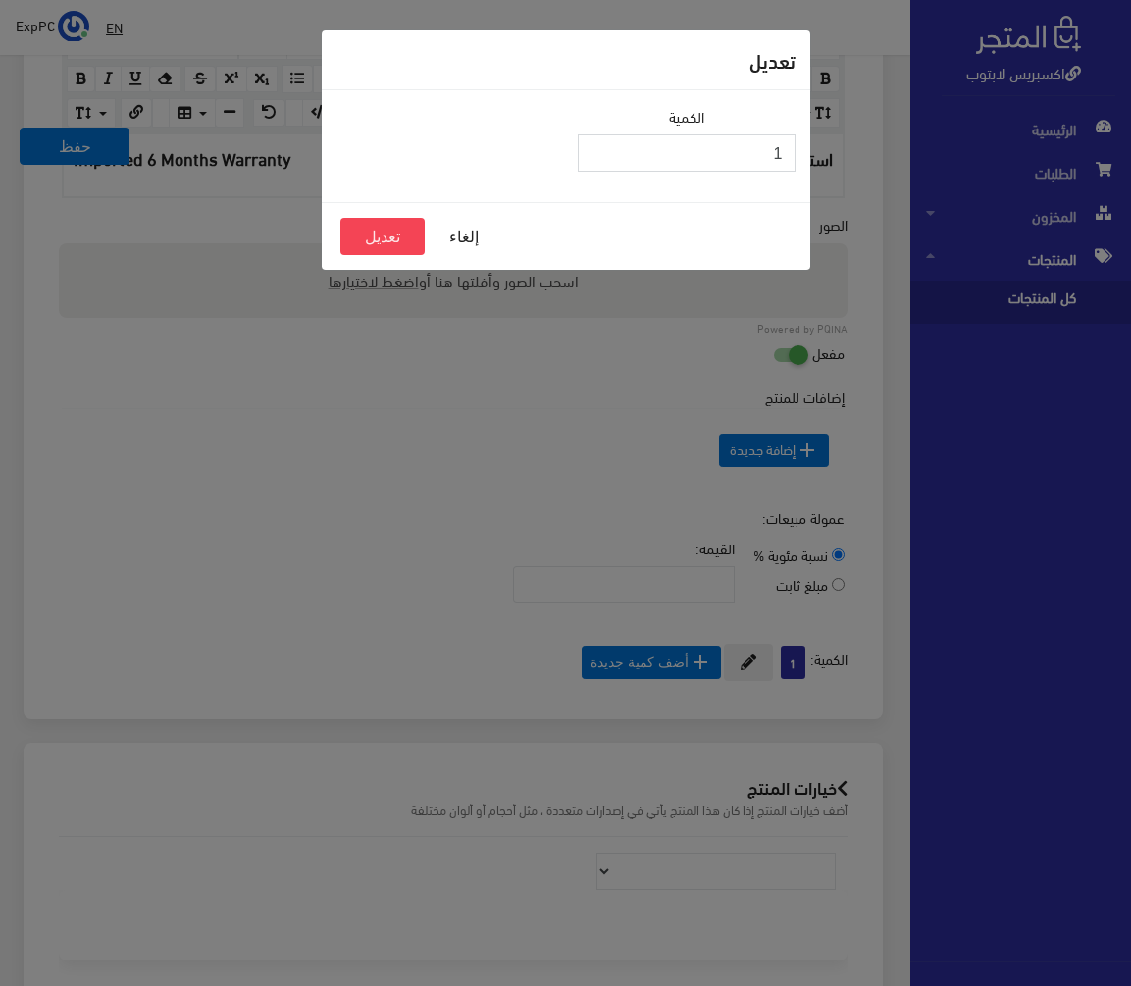
drag, startPoint x: 820, startPoint y: 129, endPoint x: 969, endPoint y: 105, distance: 151.1
click at [969, 105] on div "تعديل الكمية 1 إلغاء تعديل" at bounding box center [565, 493] width 1131 height 986
type input "0"
click at [412, 242] on button "تعديل" at bounding box center [382, 236] width 84 height 37
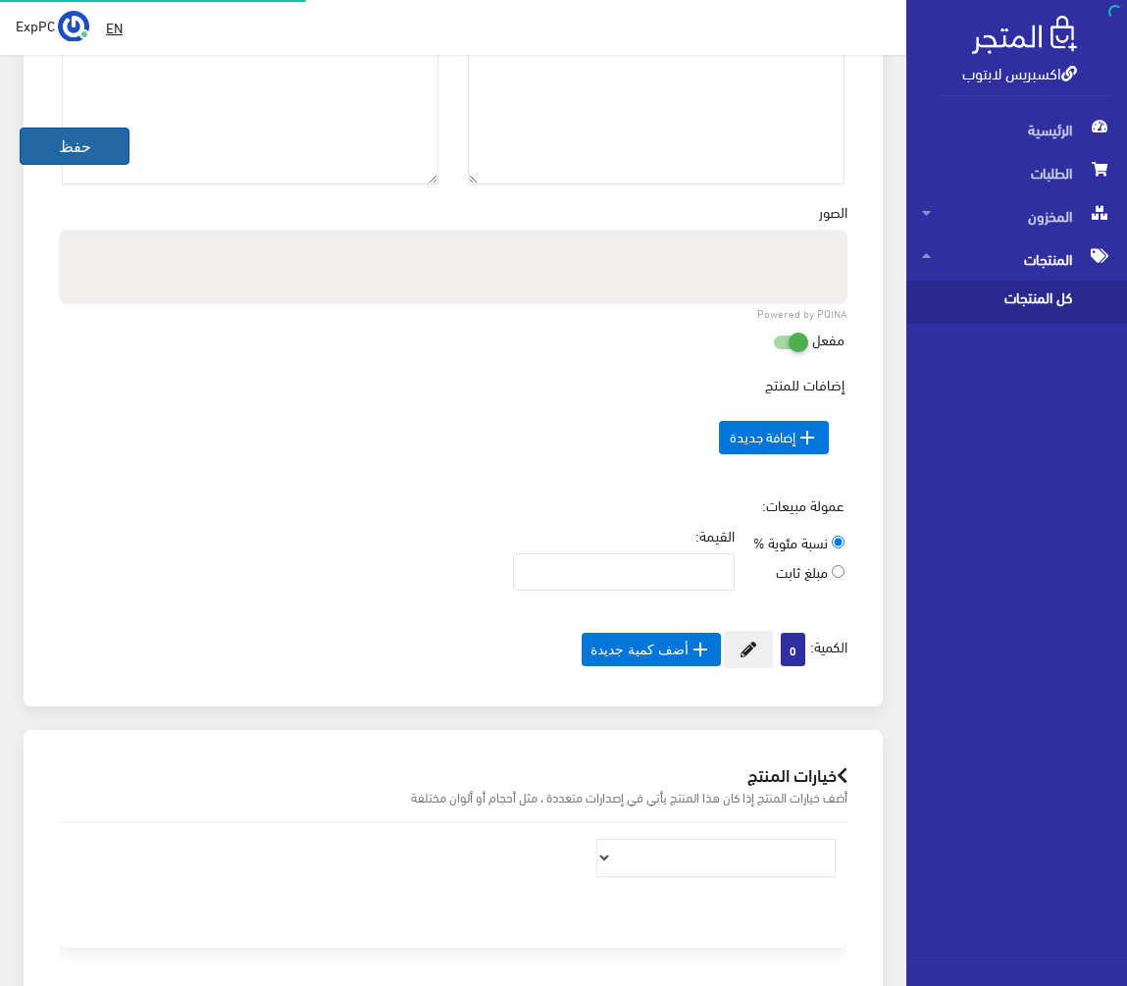
scroll to position [177, 0]
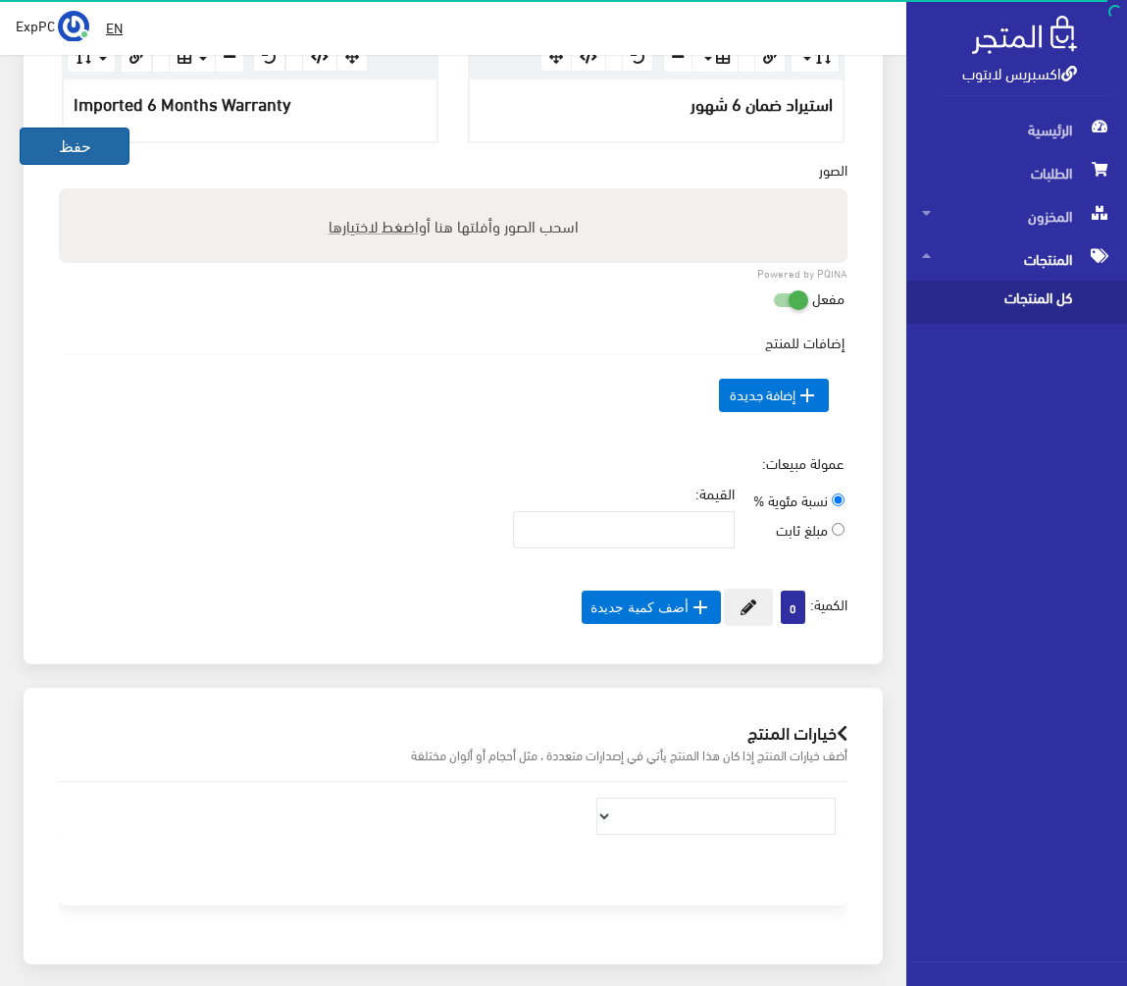
click at [110, 151] on button "حفظ" at bounding box center [75, 145] width 110 height 37
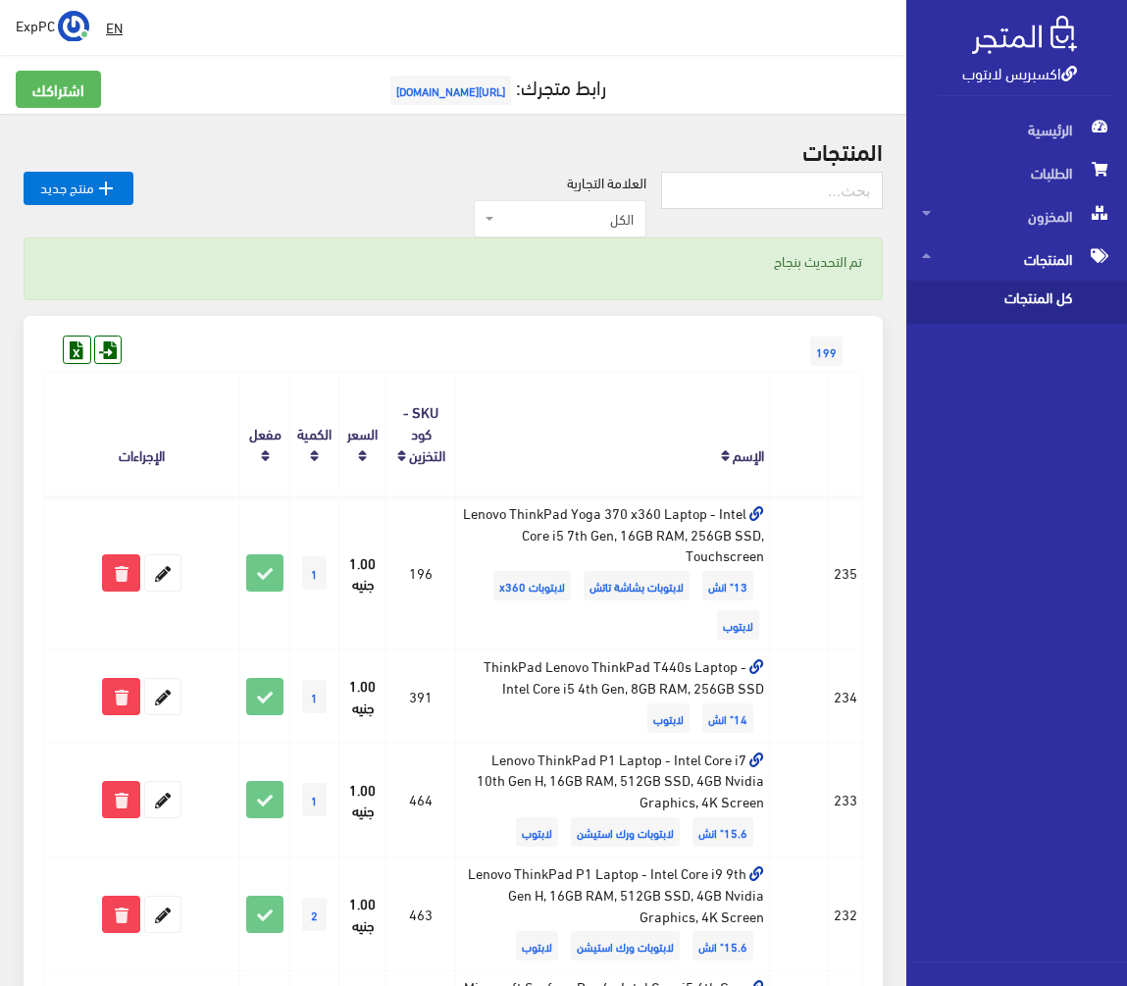
click at [828, 346] on span "199" at bounding box center [826, 350] width 32 height 29
